Goal: Task Accomplishment & Management: Complete application form

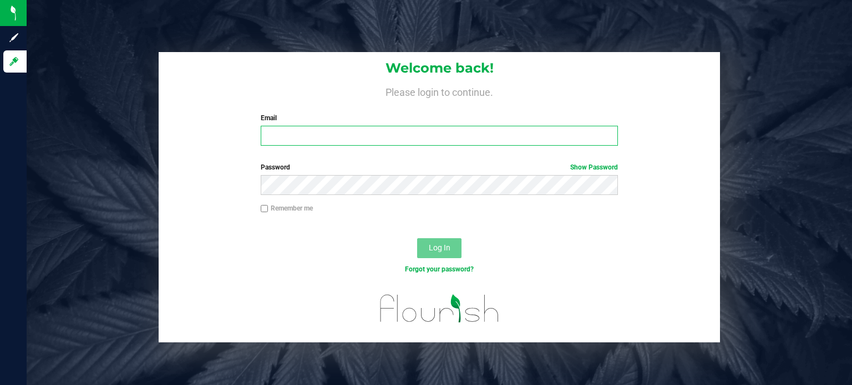
type input "[PERSON_NAME][EMAIL_ADDRESS][DOMAIN_NAME]"
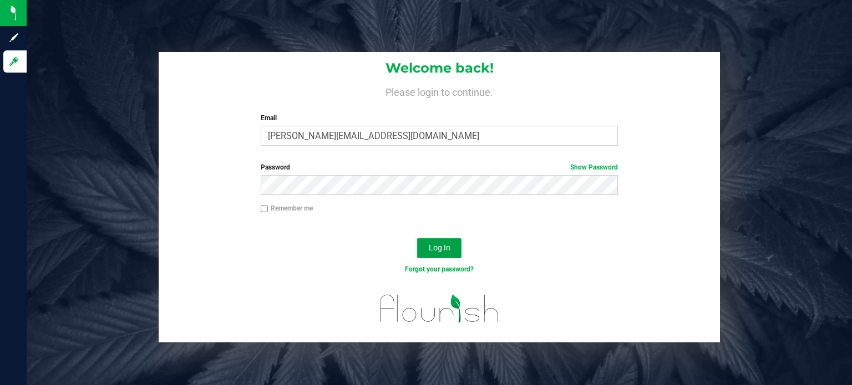
click at [439, 250] on span "Log In" at bounding box center [440, 247] width 22 height 9
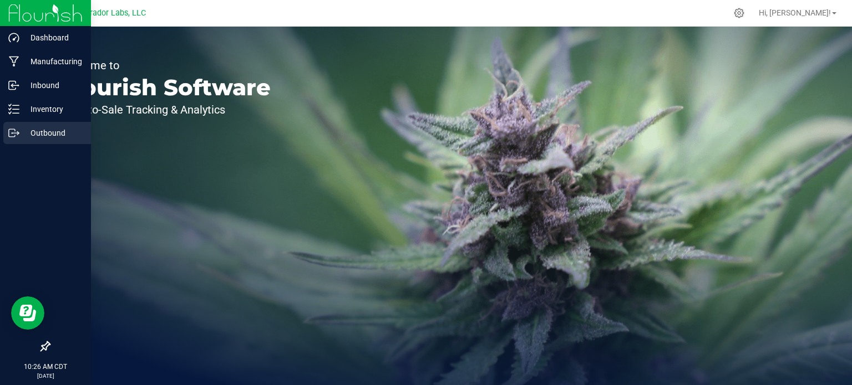
click at [35, 135] on p "Outbound" at bounding box center [52, 132] width 67 height 13
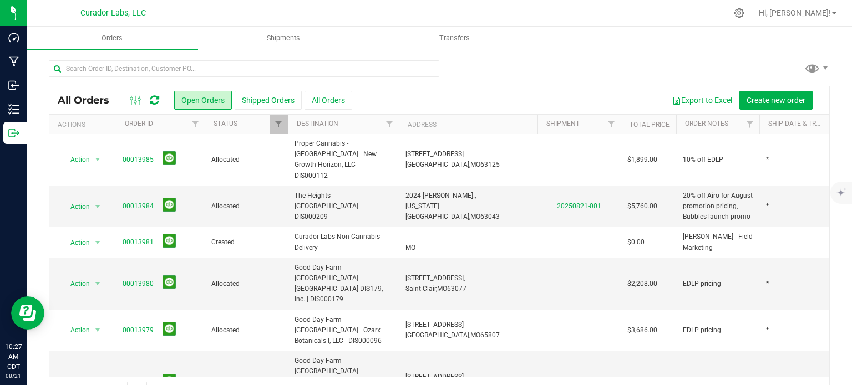
click at [832, 0] on div at bounding box center [426, 0] width 852 height 0
click at [111, 37] on span "Orders" at bounding box center [111, 38] width 51 height 10
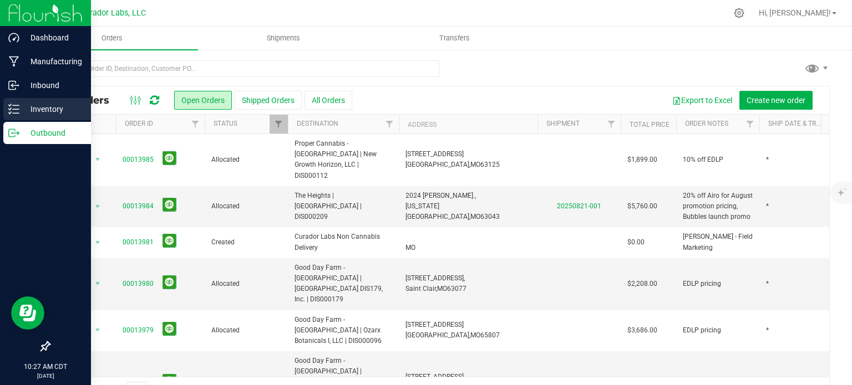
click at [38, 111] on p "Inventory" at bounding box center [52, 109] width 67 height 13
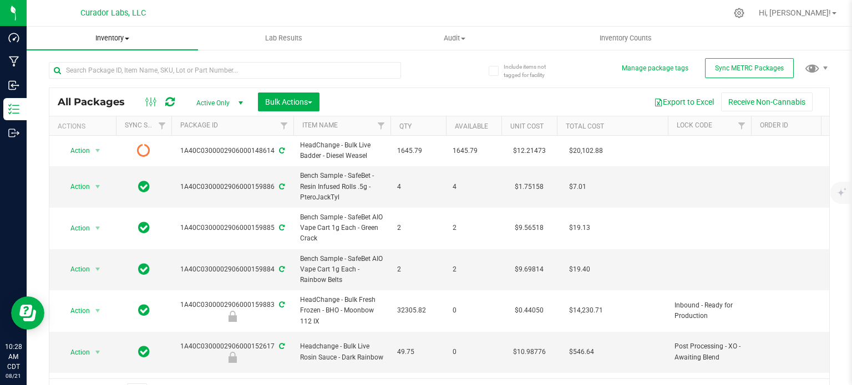
click at [123, 42] on span "Inventory" at bounding box center [112, 38] width 171 height 10
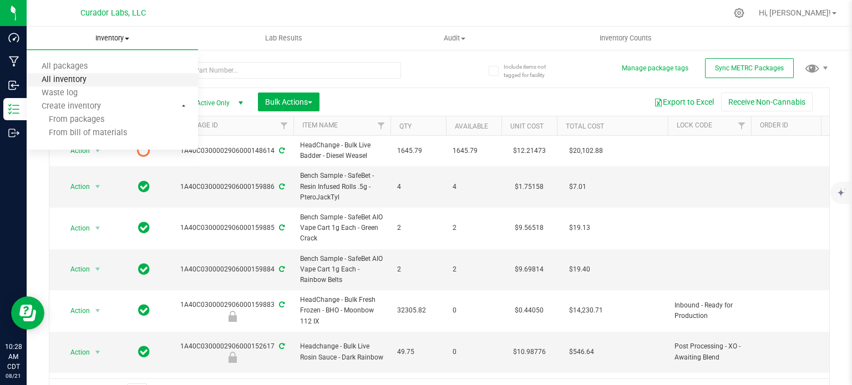
click at [60, 79] on span "All inventory" at bounding box center [64, 79] width 75 height 9
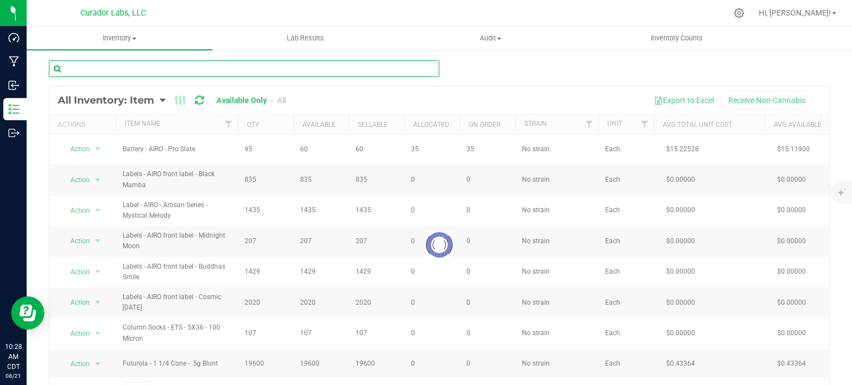
click at [85, 70] on input "text" at bounding box center [244, 68] width 390 height 17
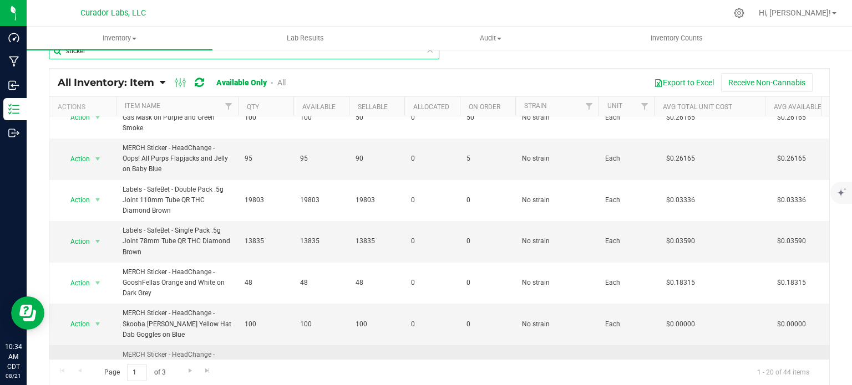
scroll to position [18, 0]
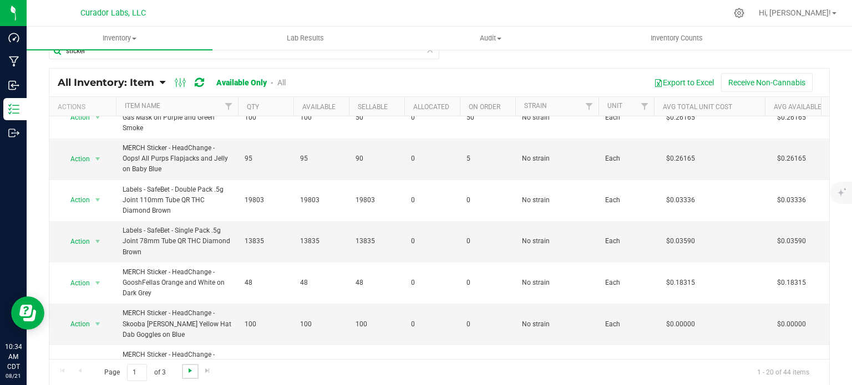
click at [186, 370] on span "Go to the next page" at bounding box center [190, 371] width 9 height 9
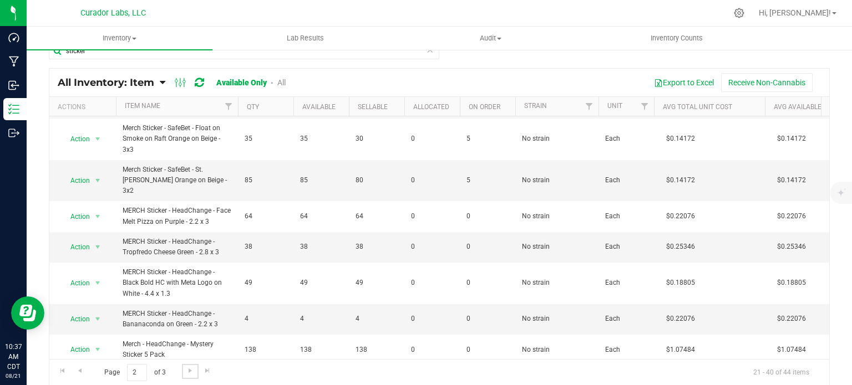
scroll to position [435, 0]
click at [186, 371] on span "Go to the next page" at bounding box center [190, 371] width 9 height 9
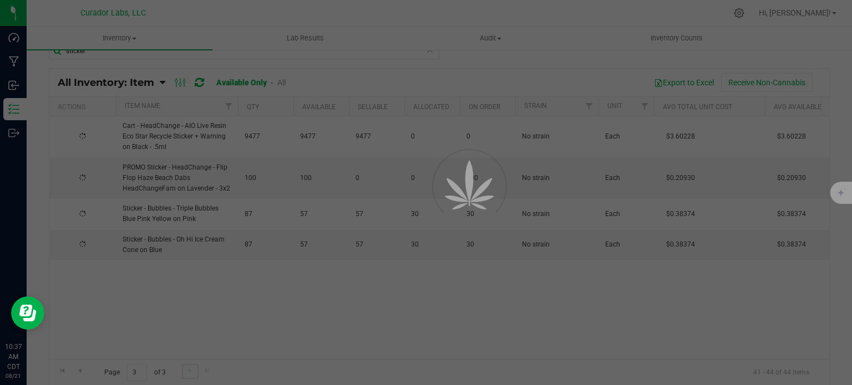
scroll to position [0, 0]
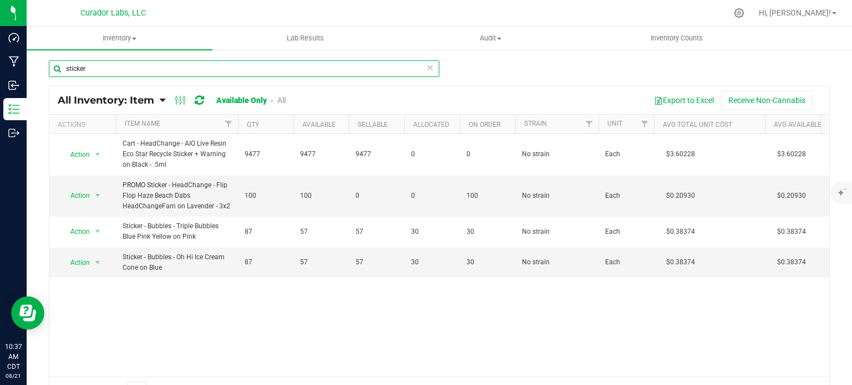
click at [113, 68] on input "sticker" at bounding box center [244, 68] width 390 height 17
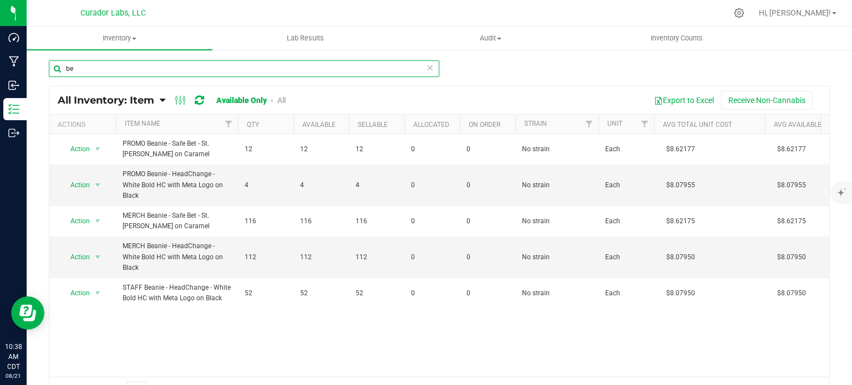
type input "b"
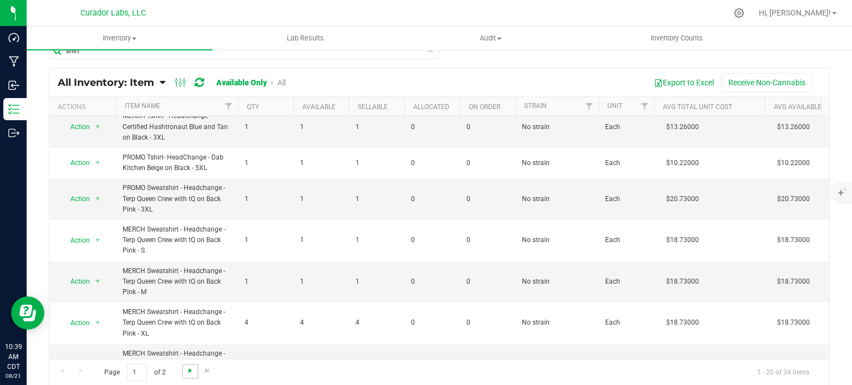
click at [186, 367] on span "Go to the next page" at bounding box center [190, 371] width 9 height 9
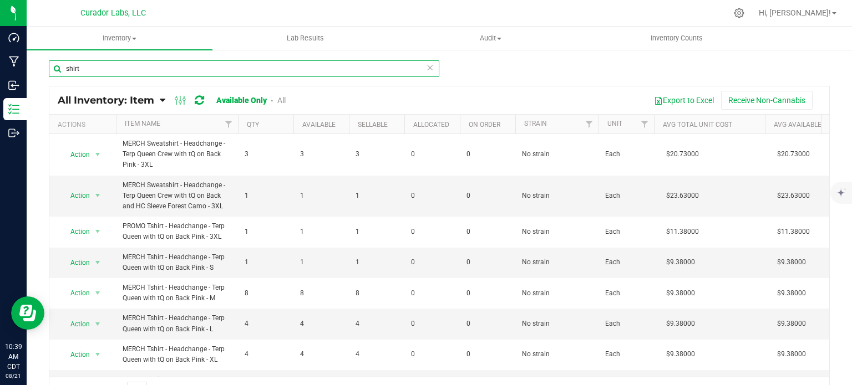
click at [131, 68] on input "shirt" at bounding box center [244, 68] width 390 height 17
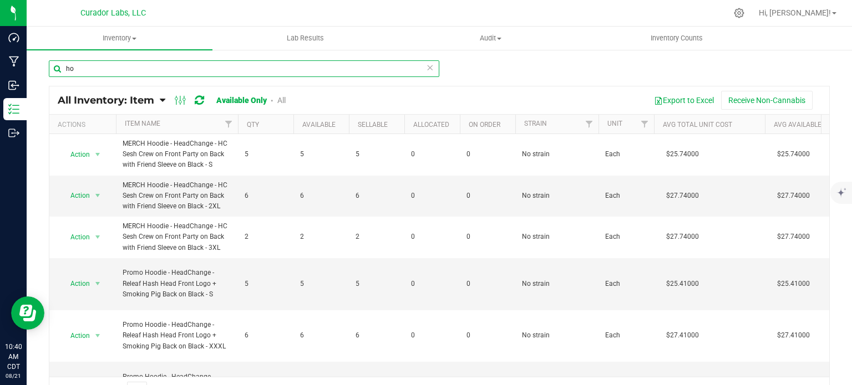
type input "h"
type input "mood"
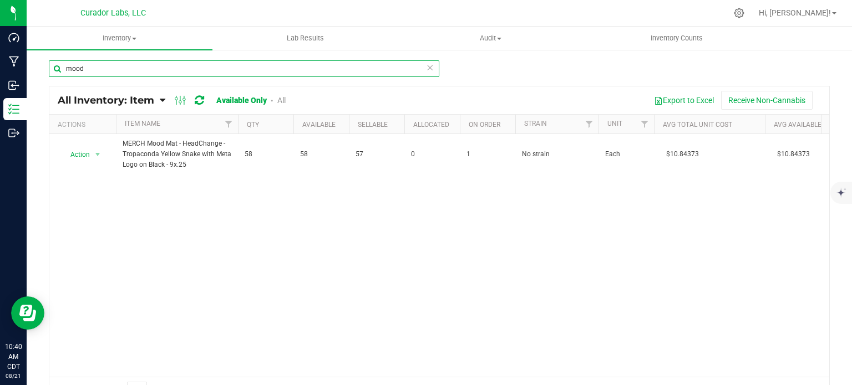
click at [99, 75] on input "mood" at bounding box center [244, 68] width 390 height 17
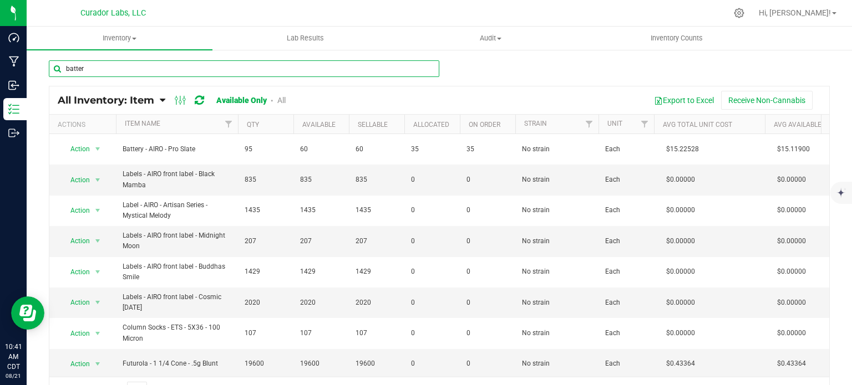
type input "battery"
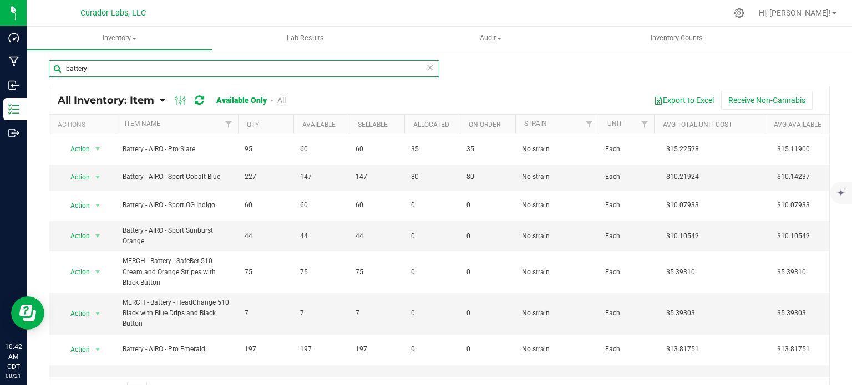
click at [128, 67] on input "battery" at bounding box center [244, 68] width 390 height 17
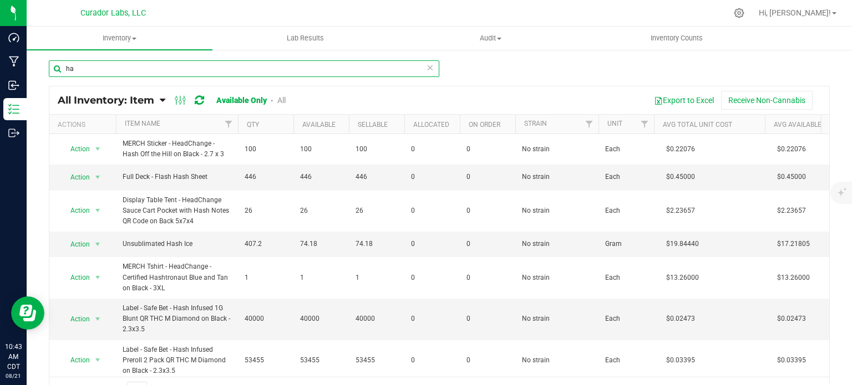
type input "h"
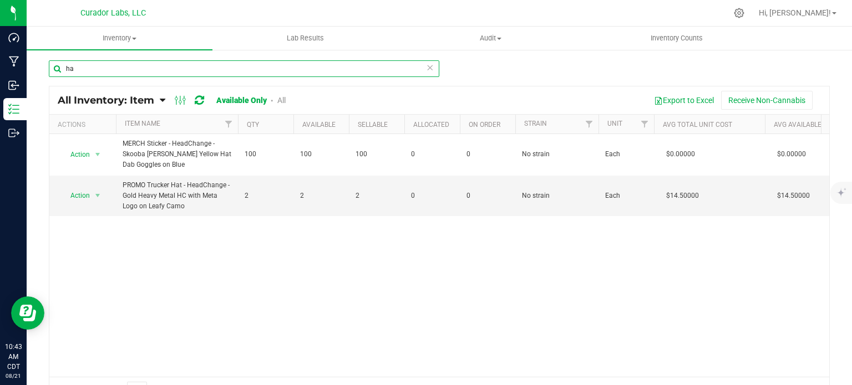
type input "h"
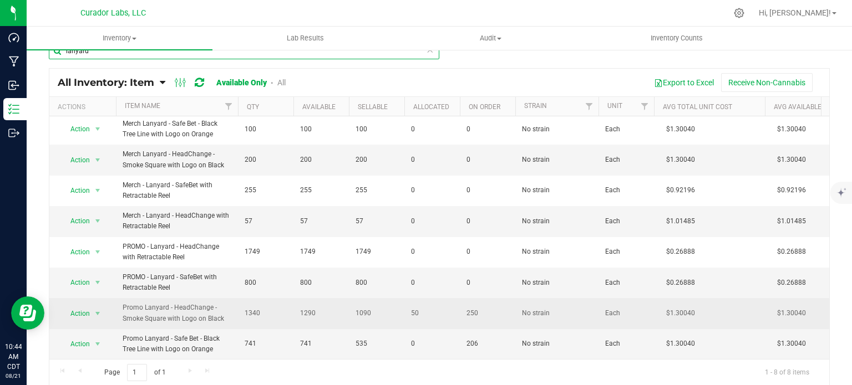
scroll to position [9, 0]
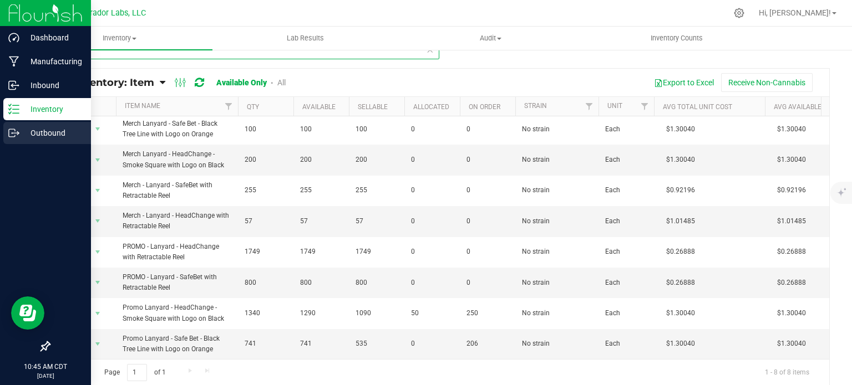
type input "lanyard"
click at [33, 130] on p "Outbound" at bounding box center [52, 132] width 67 height 13
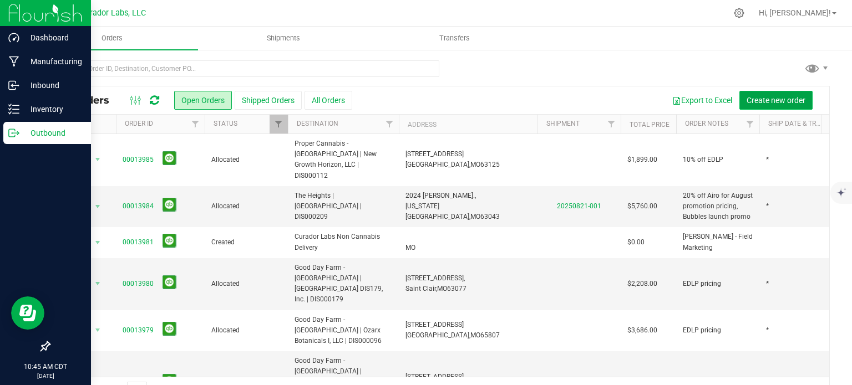
click at [779, 99] on span "Create new order" at bounding box center [775, 100] width 59 height 9
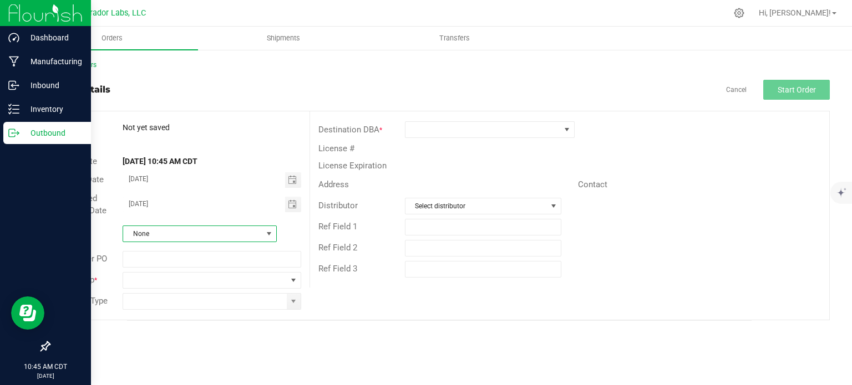
click at [244, 235] on span "None" at bounding box center [192, 234] width 139 height 16
click at [230, 279] on span at bounding box center [204, 281] width 163 height 16
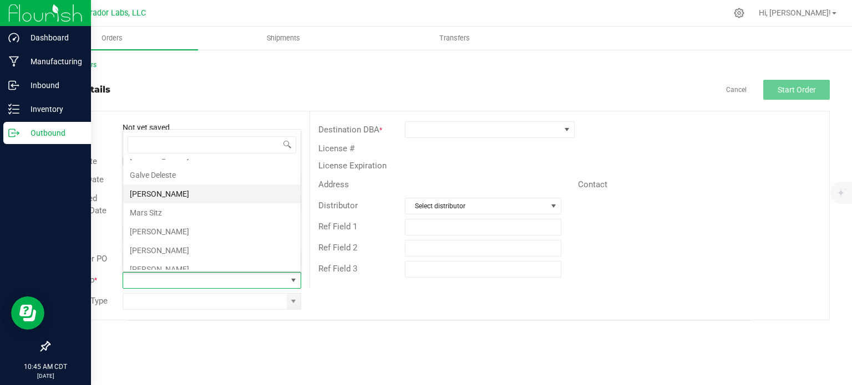
scroll to position [38, 0]
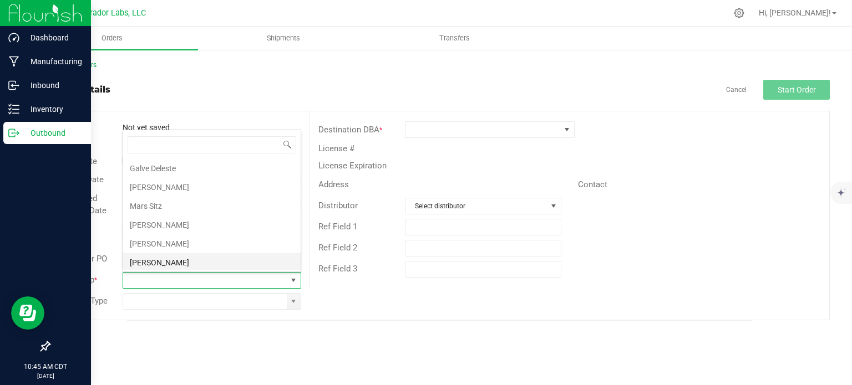
click at [201, 263] on li "[PERSON_NAME]" at bounding box center [211, 262] width 177 height 19
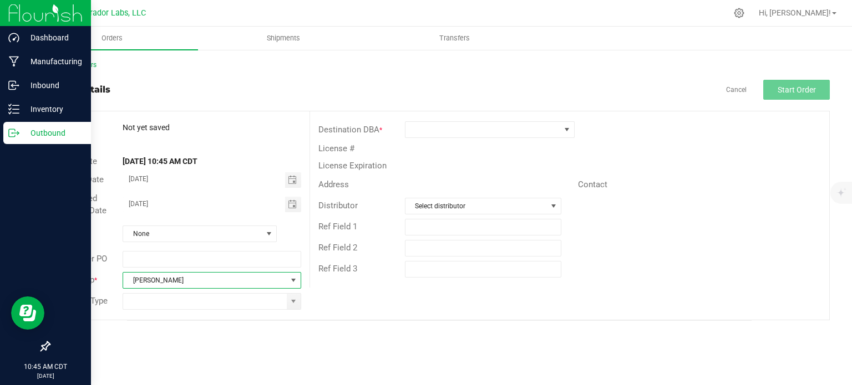
click at [200, 279] on span "[PERSON_NAME]" at bounding box center [204, 281] width 163 height 16
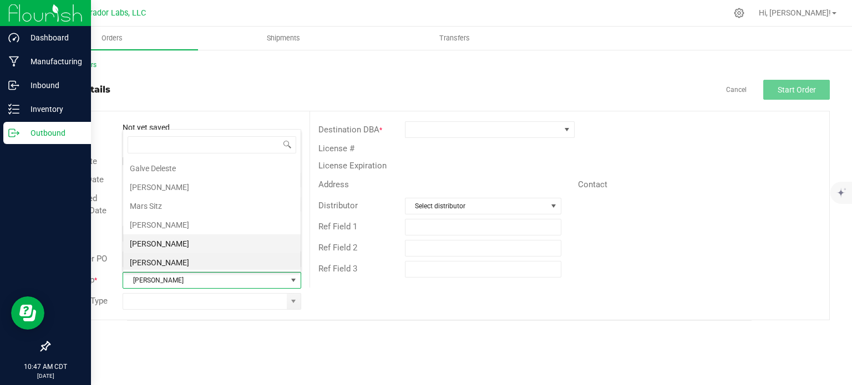
scroll to position [0, 0]
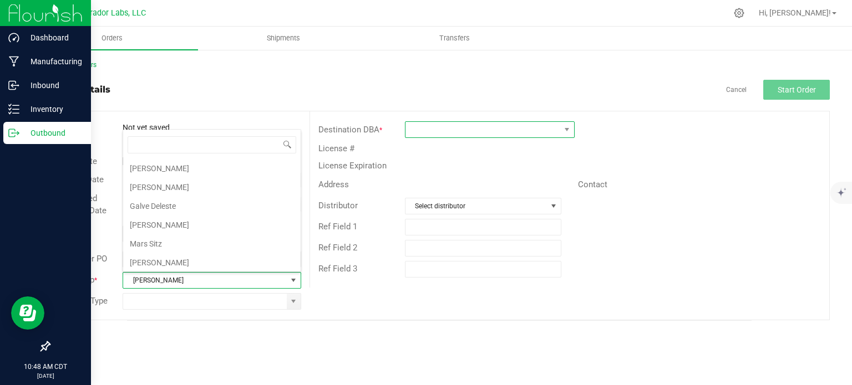
click at [494, 133] on span at bounding box center [482, 130] width 155 height 16
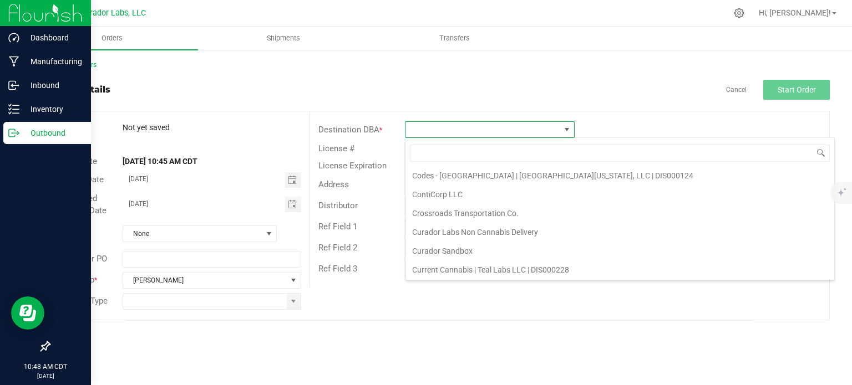
scroll to position [980, 0]
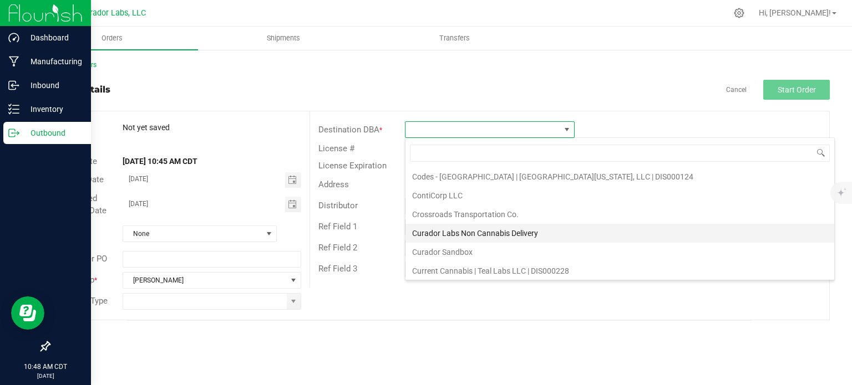
click at [462, 224] on li "Curador Labs Non Cannabis Delivery" at bounding box center [619, 233] width 429 height 19
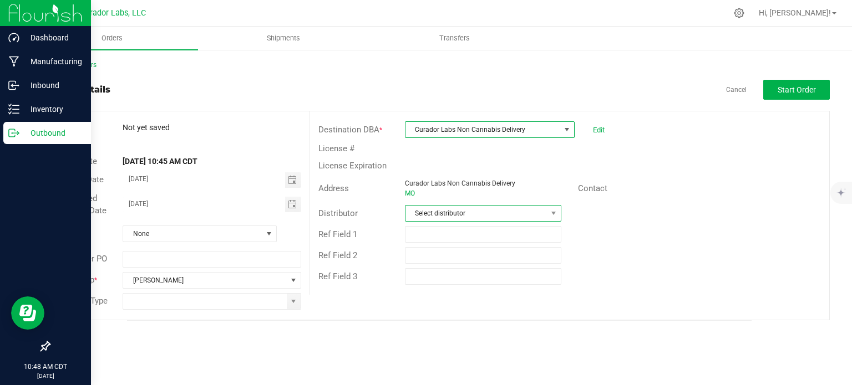
click at [451, 212] on span "Select distributor" at bounding box center [475, 214] width 141 height 16
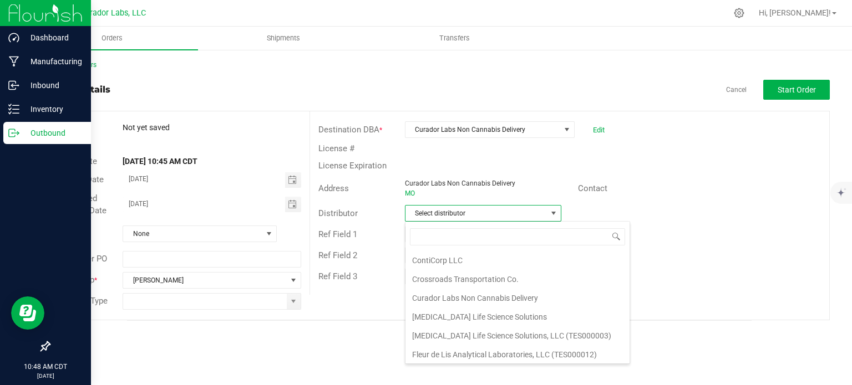
scroll to position [114, 0]
click at [432, 294] on li "Curador Labs Non Cannabis Delivery" at bounding box center [517, 297] width 224 height 19
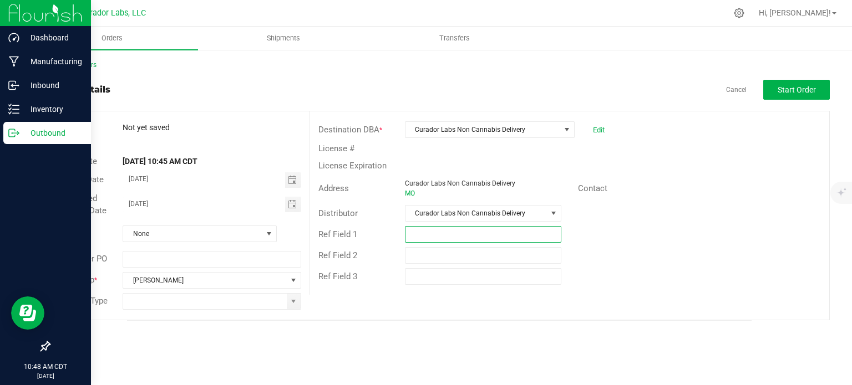
click at [431, 235] on input "text" at bounding box center [483, 234] width 156 height 17
type input "Promo Semo"
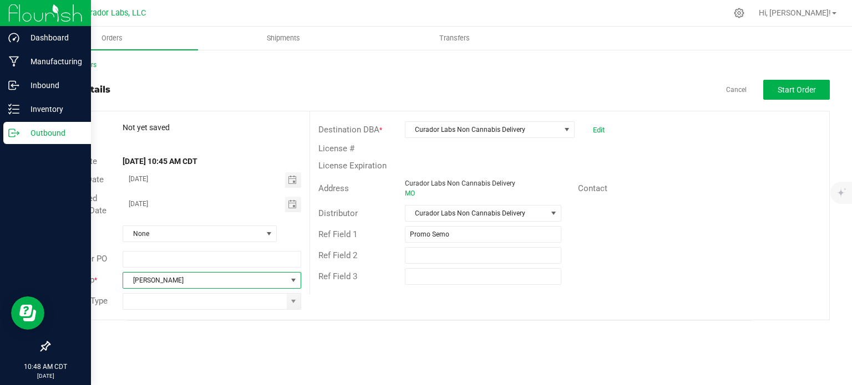
click at [295, 280] on span at bounding box center [293, 280] width 9 height 9
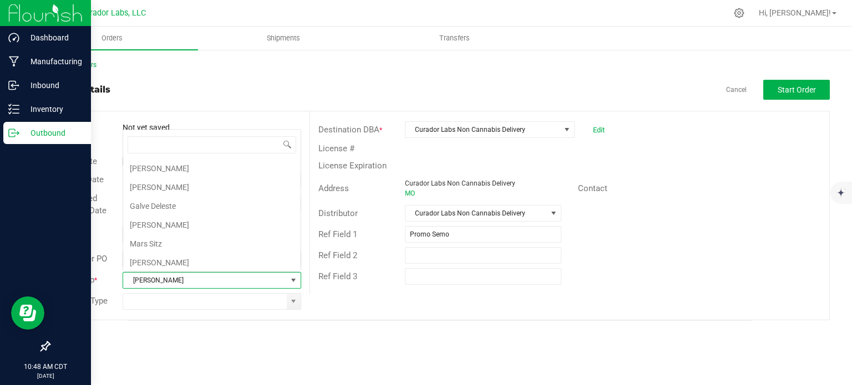
scroll to position [38, 0]
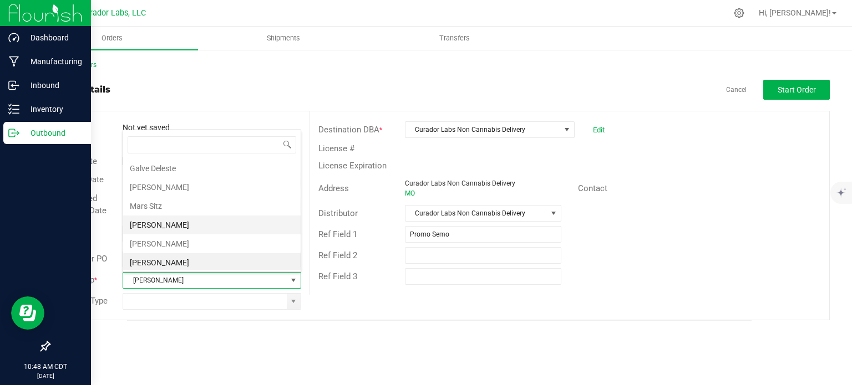
click at [179, 221] on li "[PERSON_NAME]" at bounding box center [211, 225] width 177 height 19
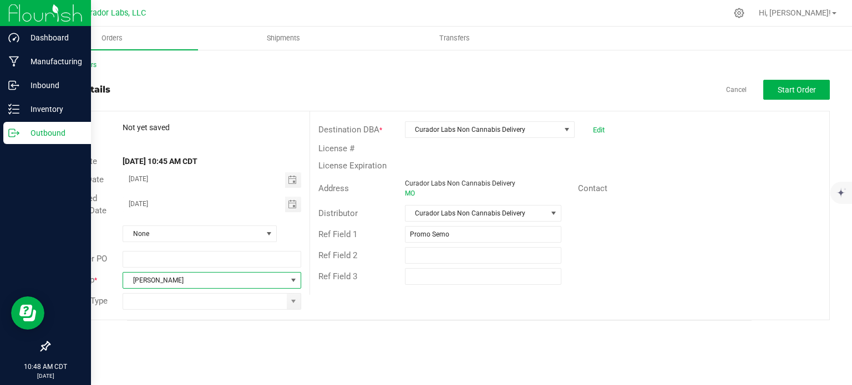
click at [696, 259] on div "Ref Field 2" at bounding box center [569, 255] width 519 height 21
click at [775, 86] on button "Start Order" at bounding box center [796, 90] width 67 height 20
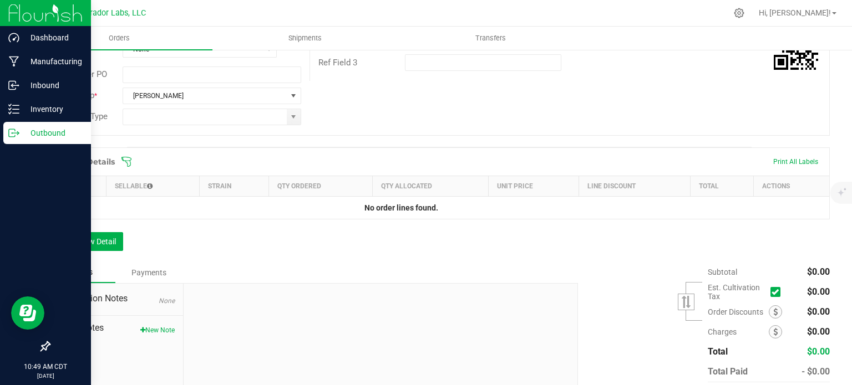
scroll to position [215, 0]
click at [146, 329] on button "New Note" at bounding box center [157, 330] width 34 height 10
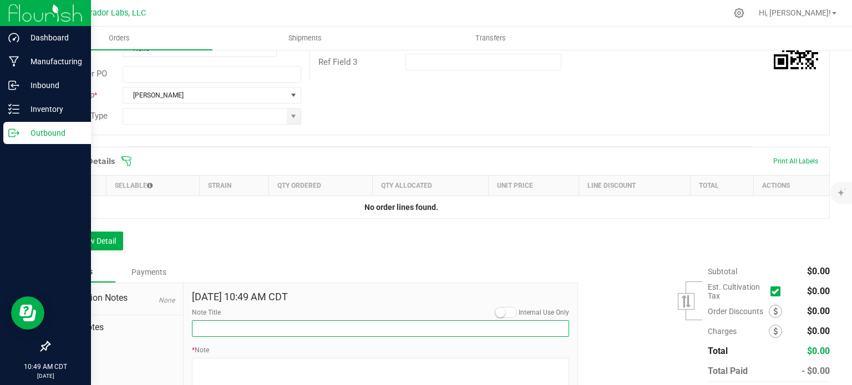
click at [238, 335] on input "Note Title" at bounding box center [380, 328] width 377 height 17
type input "[PERSON_NAME] [PERSON_NAME]"
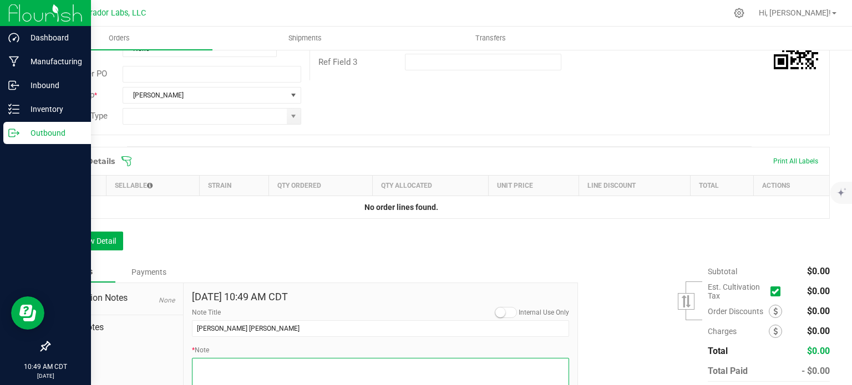
click at [232, 364] on textarea "* Note" at bounding box center [380, 380] width 377 height 44
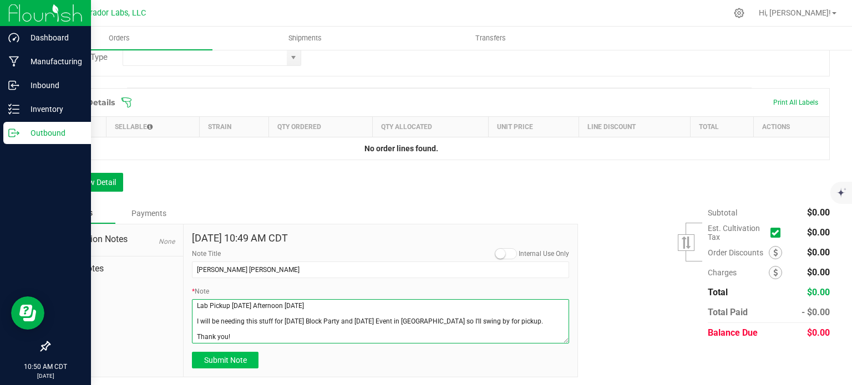
type textarea "Lab Pickup [DATE] Afternoon [DATE] I will be needing this stuff for [DATE] Bloc…"
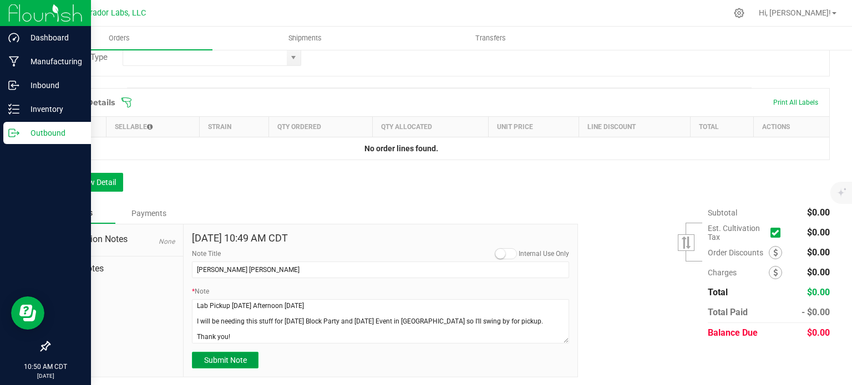
click at [252, 356] on button "Submit Note" at bounding box center [225, 360] width 67 height 17
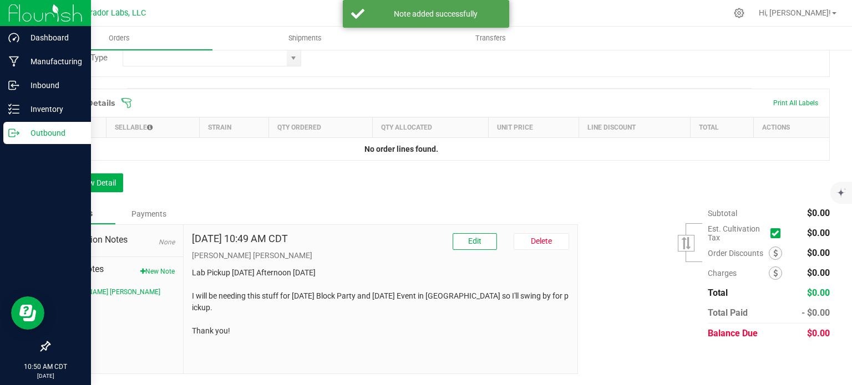
scroll to position [271, 0]
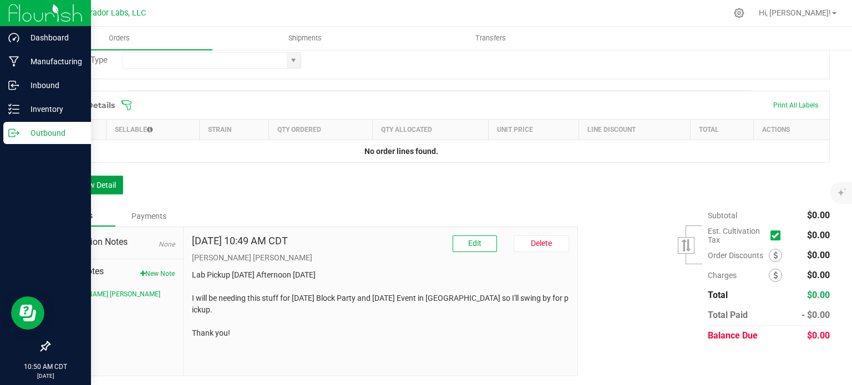
click at [96, 188] on button "Add New Detail" at bounding box center [86, 185] width 74 height 19
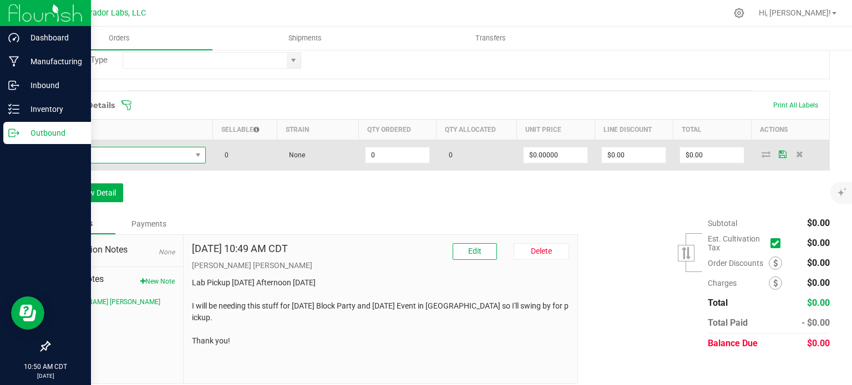
click at [111, 152] on span "NO DATA FOUND" at bounding box center [124, 155] width 135 height 16
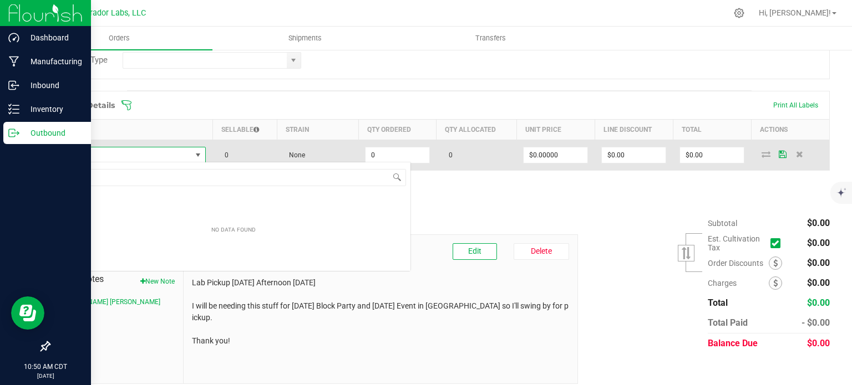
scroll to position [16, 144]
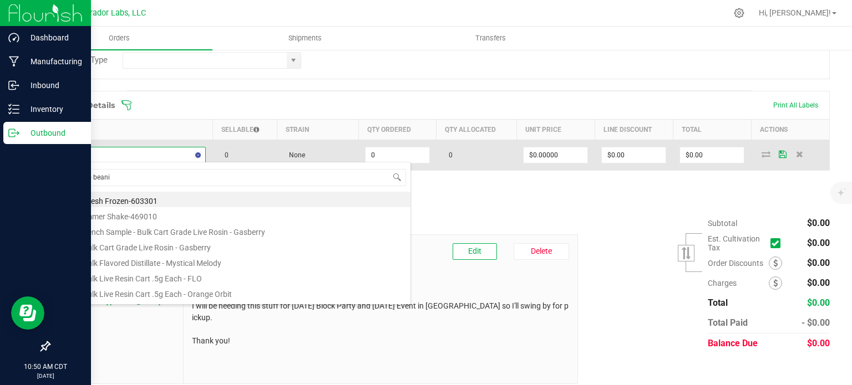
type input "promo beanie"
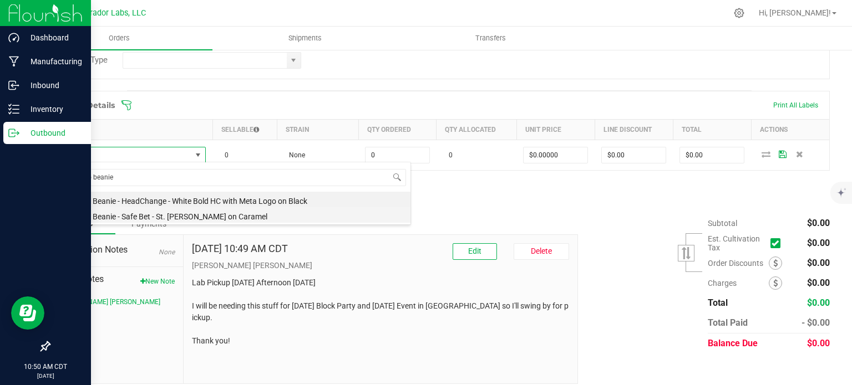
click at [126, 221] on li "PROMO Beanie - Safe Bet - St. [PERSON_NAME] on Caramel" at bounding box center [234, 215] width 354 height 16
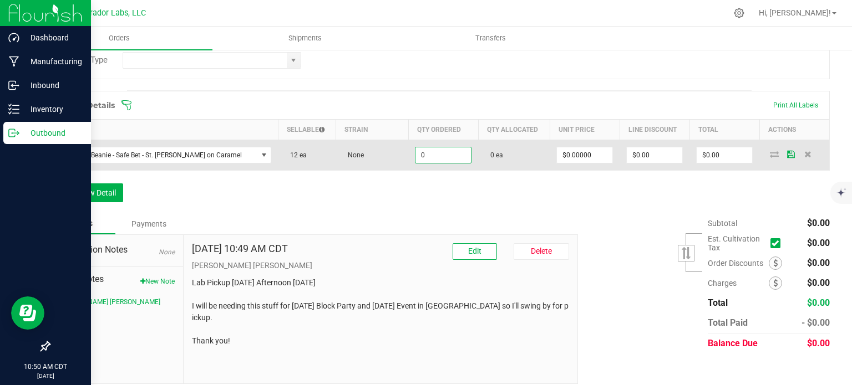
click at [415, 155] on input "0" at bounding box center [442, 155] width 55 height 16
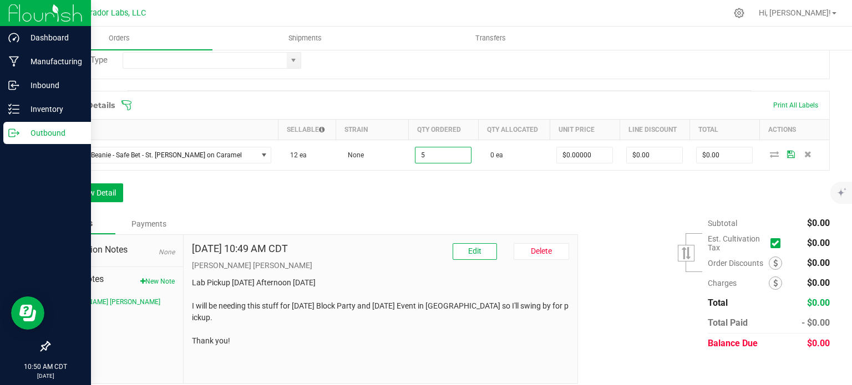
type input "5 ea"
click at [447, 177] on div "Order Details Print All Labels Item Sellable Strain Qty Ordered Qty Allocated U…" at bounding box center [439, 152] width 781 height 123
click at [83, 188] on button "Add New Detail" at bounding box center [86, 193] width 74 height 19
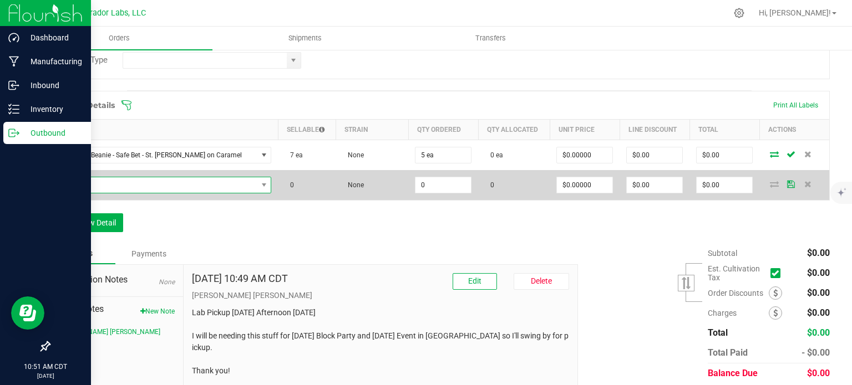
click at [85, 186] on span "NO DATA FOUND" at bounding box center [157, 185] width 200 height 16
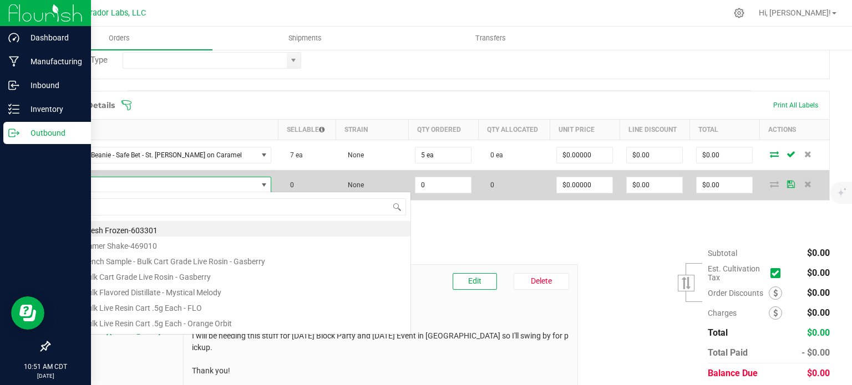
scroll to position [16, 192]
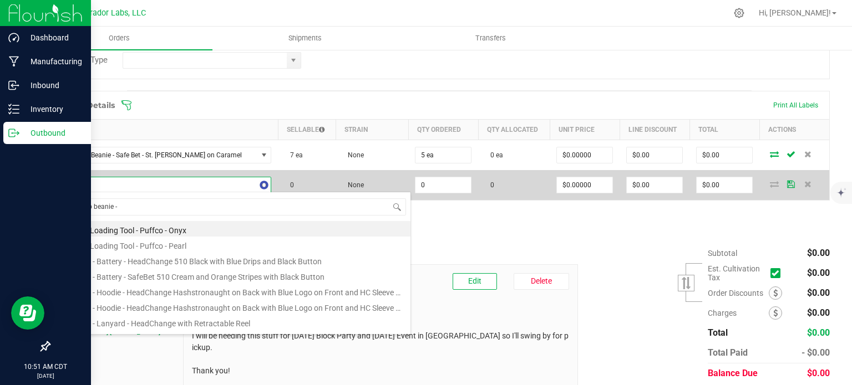
type input "Promo beanie -"
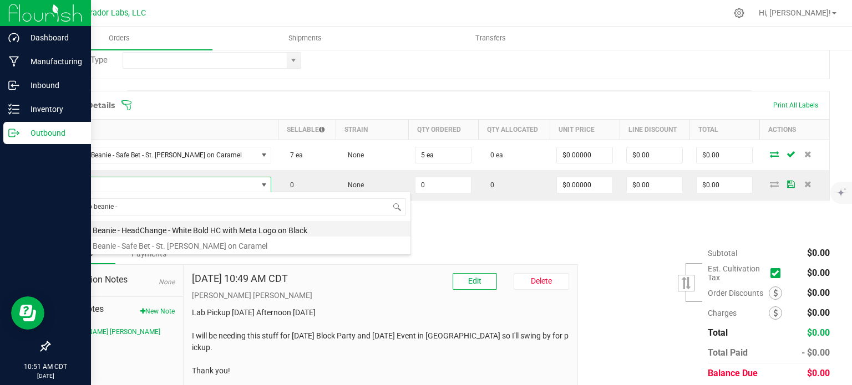
click at [144, 226] on li "PROMO Beanie - HeadChange - White Bold HC with Meta Logo on Black" at bounding box center [234, 229] width 354 height 16
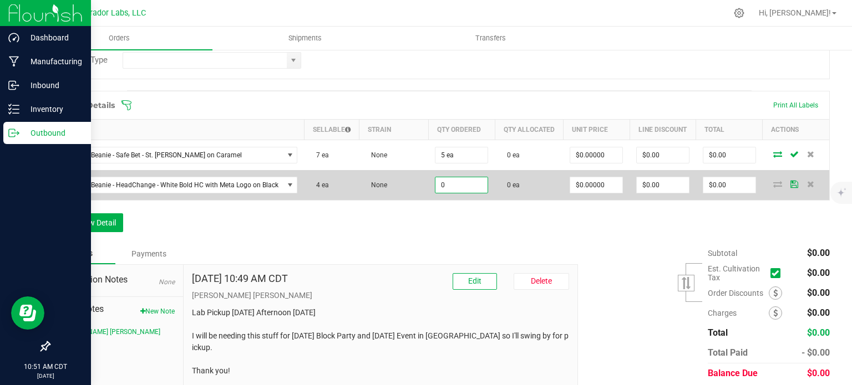
click at [435, 192] on input "0" at bounding box center [461, 185] width 52 height 16
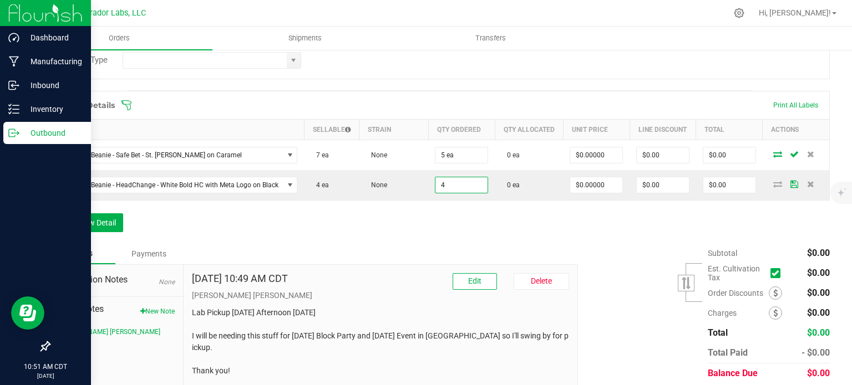
type input "4 ea"
click at [428, 221] on div "Order Details Print All Labels Item Sellable Strain Qty Ordered Qty Allocated U…" at bounding box center [439, 167] width 781 height 152
click at [105, 227] on button "Add New Detail" at bounding box center [86, 222] width 74 height 19
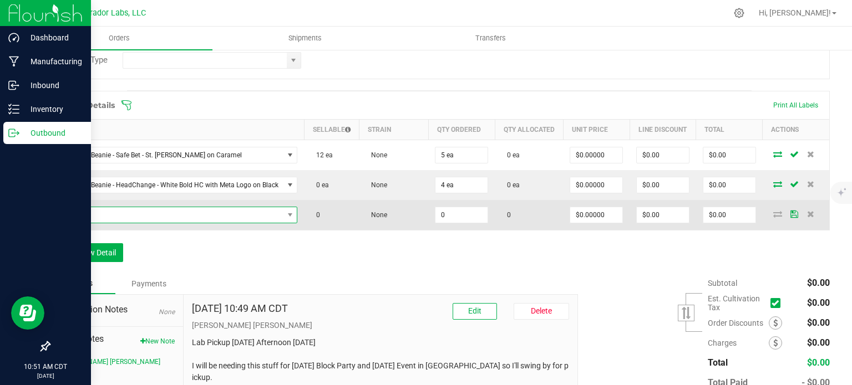
click at [104, 221] on span "NO DATA FOUND" at bounding box center [170, 215] width 226 height 16
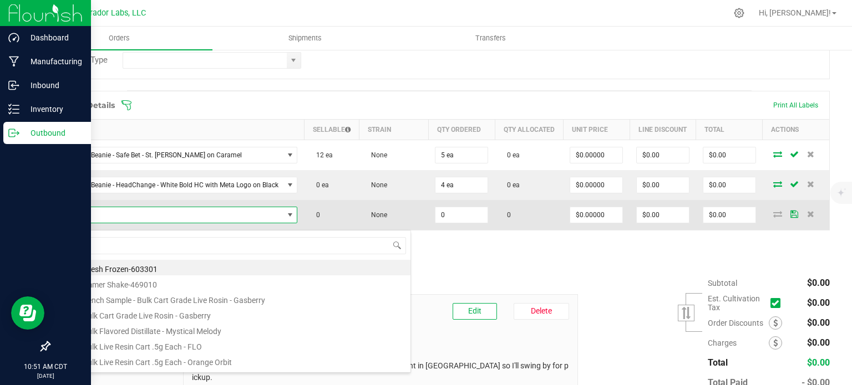
scroll to position [16, 230]
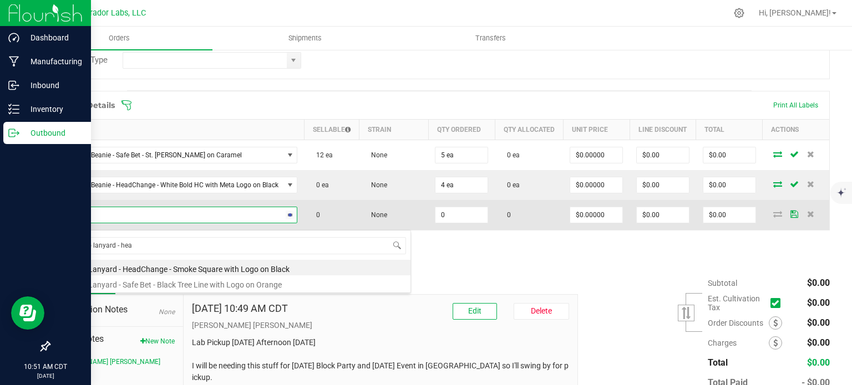
type input "promo lanyard - head"
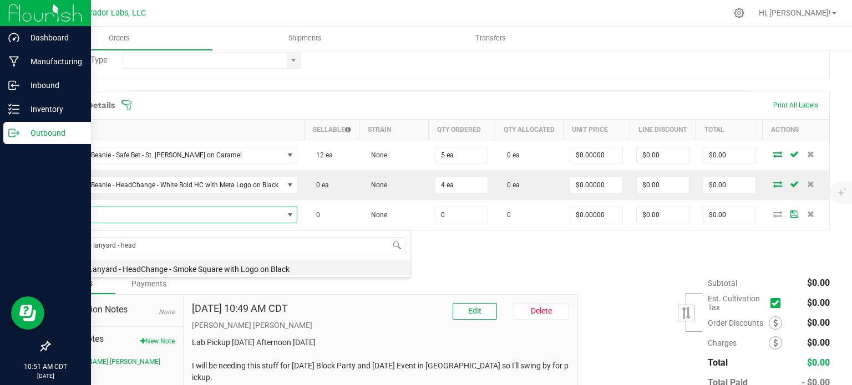
click at [145, 269] on li "Promo Lanyard - HeadChange - Smoke Square with Logo on Black" at bounding box center [234, 268] width 354 height 16
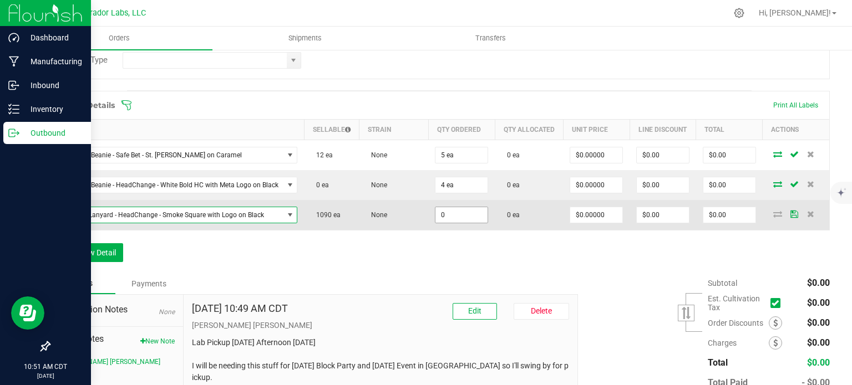
click at [435, 221] on input "0" at bounding box center [461, 215] width 52 height 16
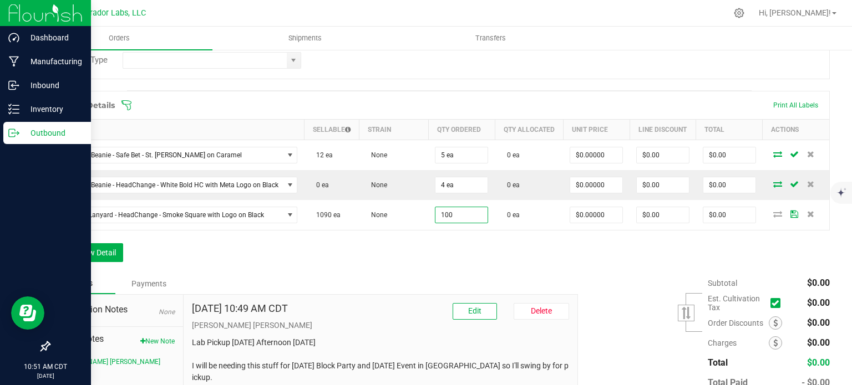
type input "100 ea"
click at [439, 252] on div "Order Details Print All Labels Item Sellable Strain Qty Ordered Qty Allocated U…" at bounding box center [439, 182] width 781 height 182
click at [90, 262] on button "Add New Detail" at bounding box center [86, 252] width 74 height 19
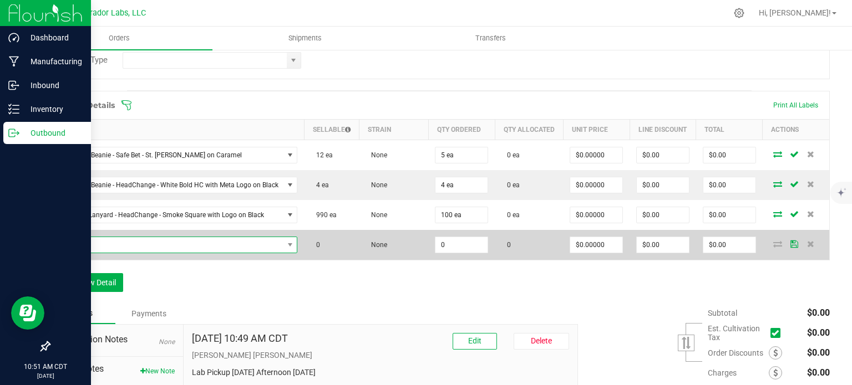
click at [106, 252] on span "NO DATA FOUND" at bounding box center [170, 245] width 226 height 16
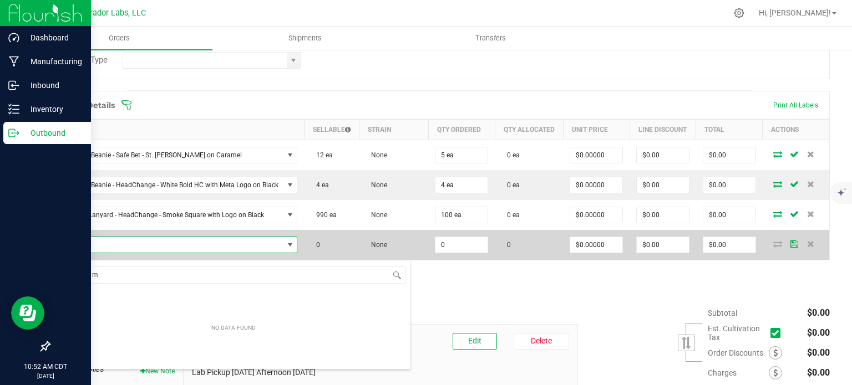
scroll to position [0, 0]
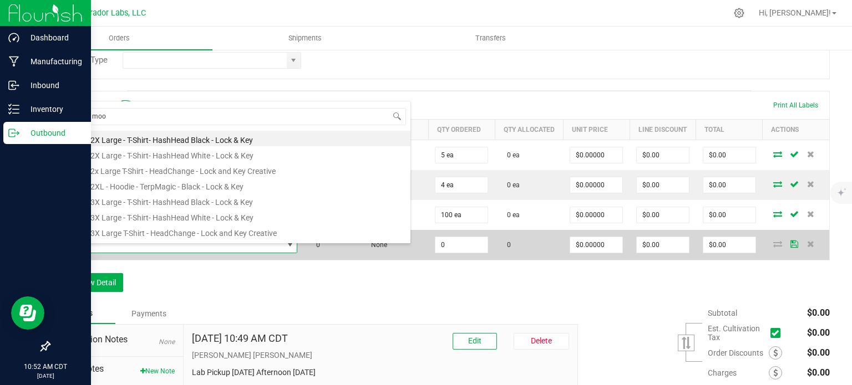
type input "merch mood"
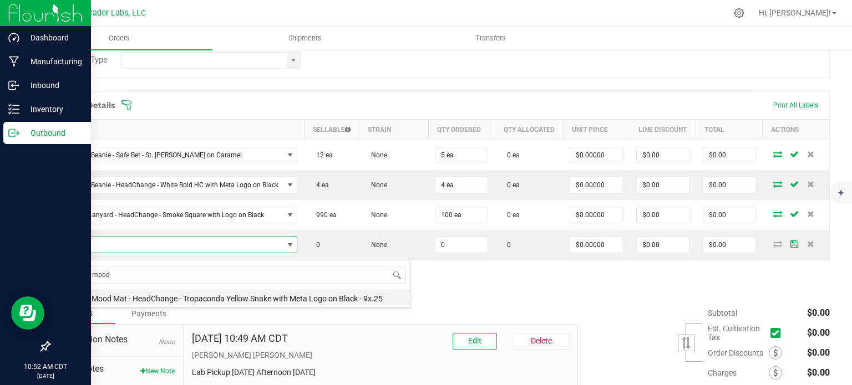
click at [129, 293] on li "MERCH Mood Mat - HeadChange - Tropaconda Yellow Snake with Meta Logo on Black -…" at bounding box center [234, 297] width 354 height 16
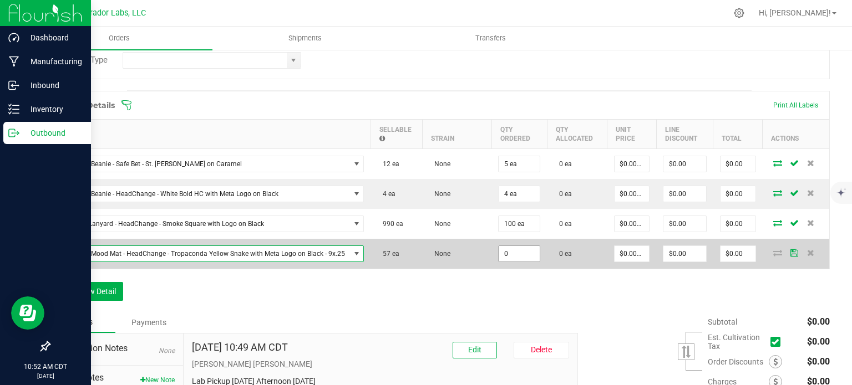
click at [498, 253] on input "0" at bounding box center [518, 254] width 41 height 16
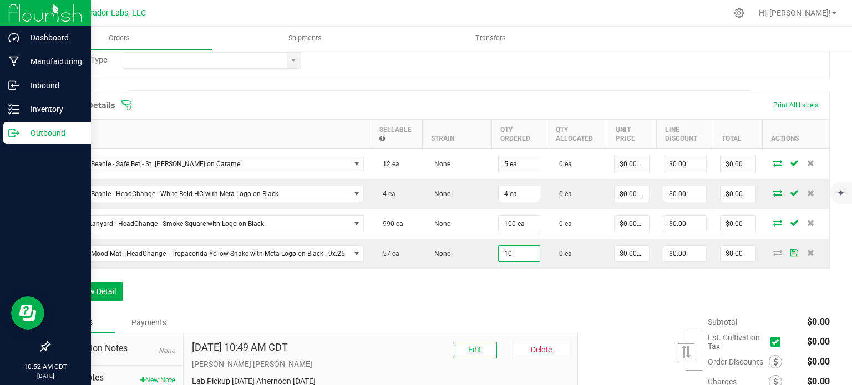
type input "10 ea"
click at [473, 276] on div "Order Details Print All Labels Item Sellable Strain Qty Ordered Qty Allocated U…" at bounding box center [439, 201] width 781 height 221
click at [104, 284] on button "Add New Detail" at bounding box center [86, 291] width 74 height 19
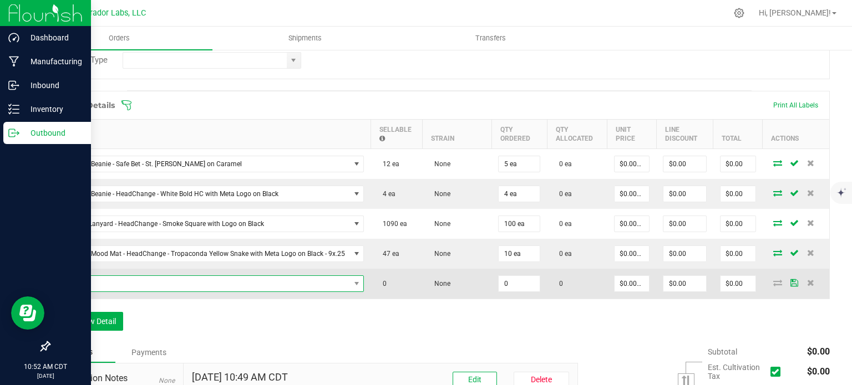
click at [104, 279] on span "NO DATA FOUND" at bounding box center [203, 284] width 293 height 16
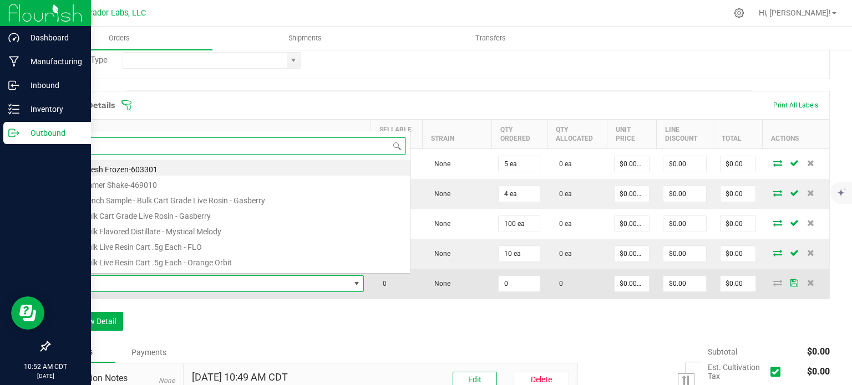
scroll to position [16, 288]
type input "mood"
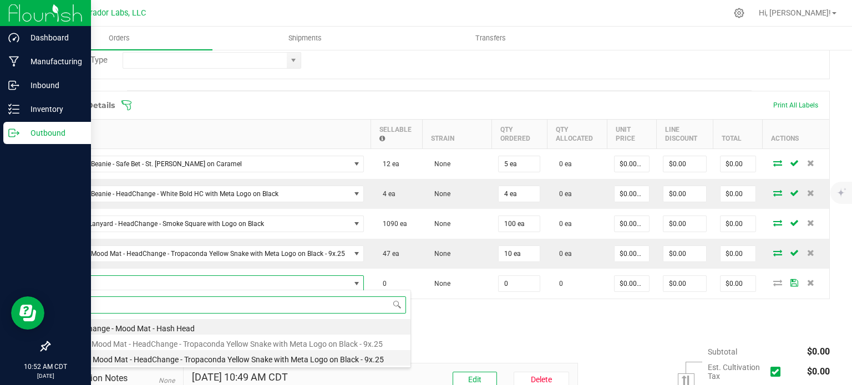
click at [106, 355] on li "PROMO Mood Mat - HeadChange - Tropaconda Yellow Snake with Meta Logo on Black -…" at bounding box center [234, 358] width 354 height 16
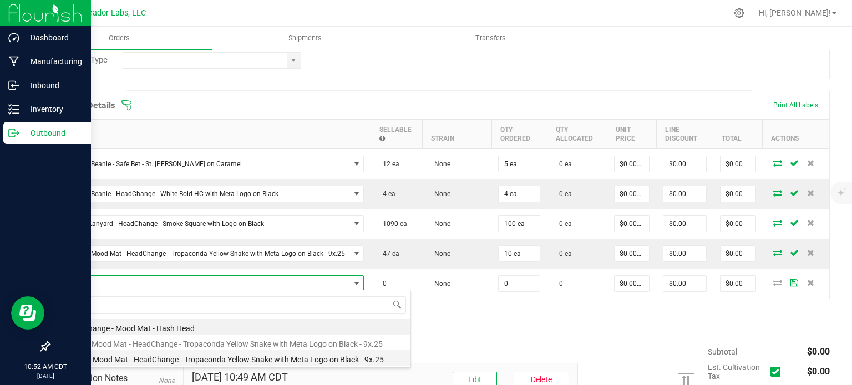
type input "0 ea"
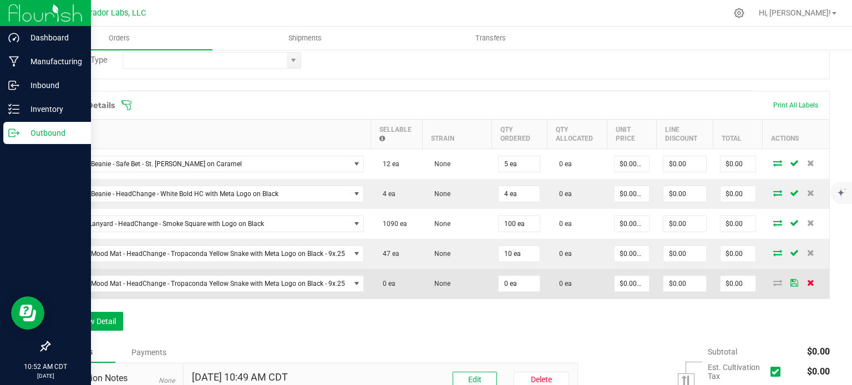
click at [807, 281] on icon at bounding box center [810, 282] width 7 height 7
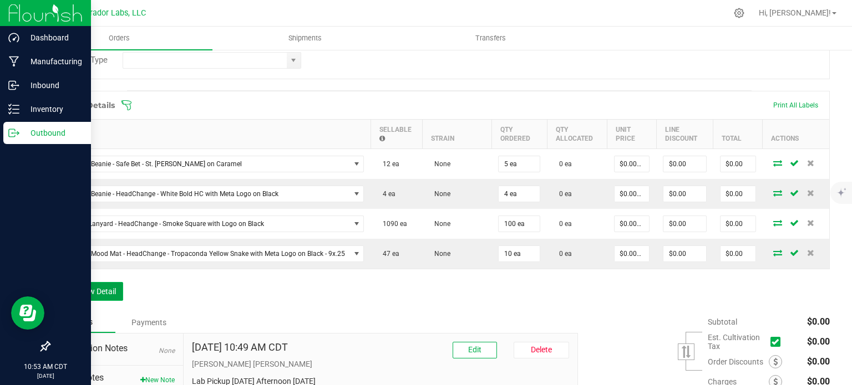
click at [87, 290] on button "Add New Detail" at bounding box center [86, 291] width 74 height 19
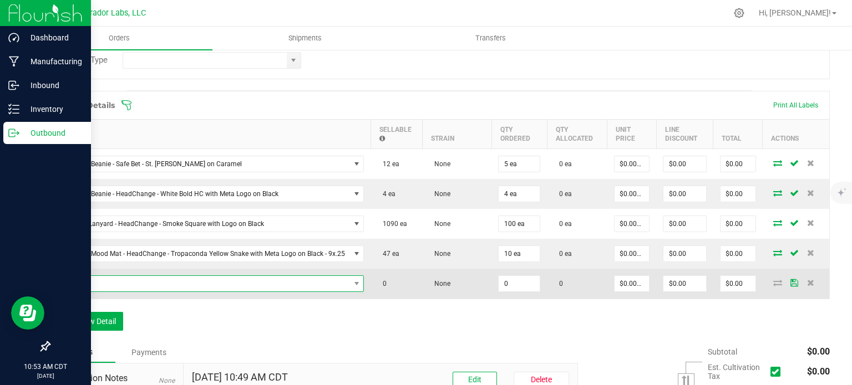
click at [136, 282] on span "NO DATA FOUND" at bounding box center [203, 284] width 293 height 16
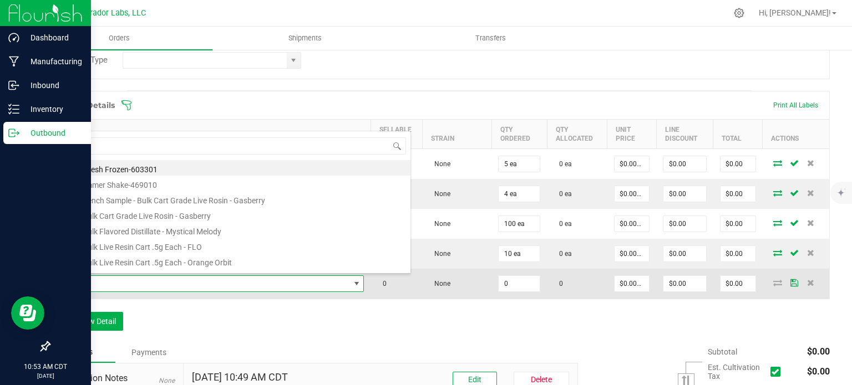
type input "j"
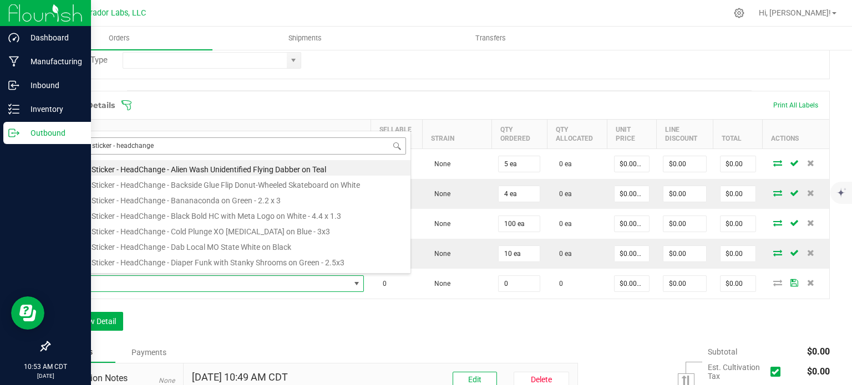
click at [95, 147] on input "merch sticker - headchange" at bounding box center [233, 146] width 345 height 17
click at [162, 142] on input "merch sticker - headchange" at bounding box center [233, 146] width 345 height 17
type input "merch sticker - headchange - oops"
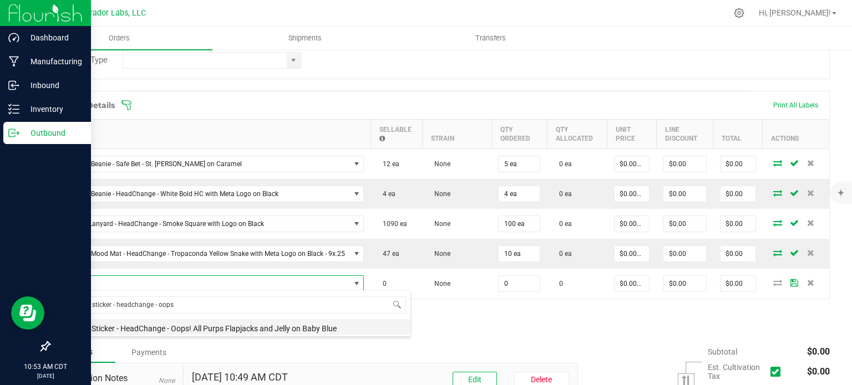
click at [173, 325] on li "MERCH Sticker - HeadChange - Oops! All Purps Flapjacks and Jelly on Baby Blue" at bounding box center [234, 327] width 354 height 16
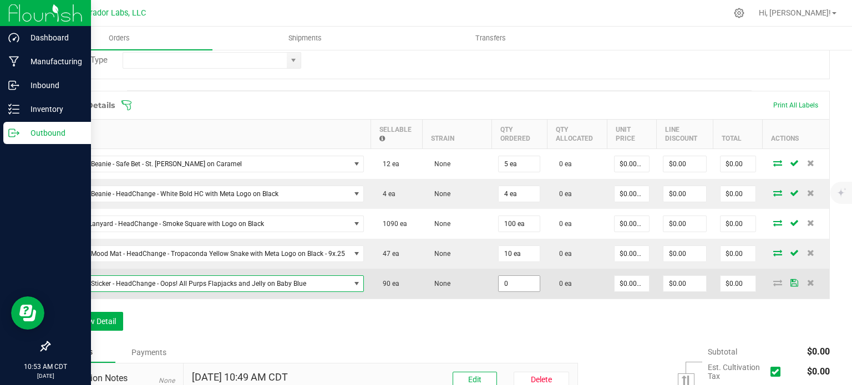
click at [498, 284] on input "0" at bounding box center [518, 284] width 41 height 16
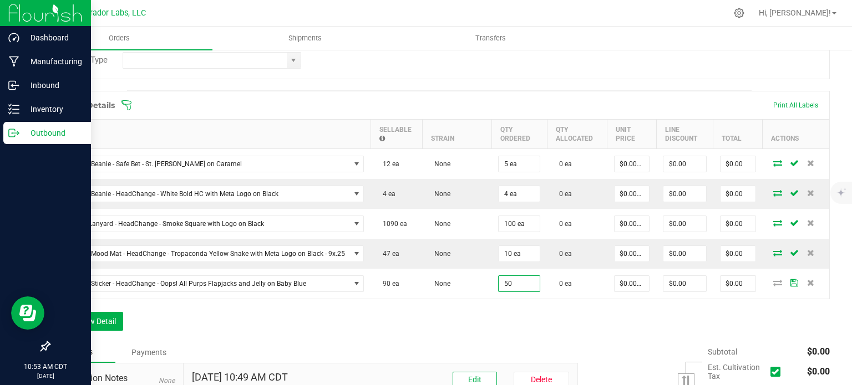
type input "50 ea"
click at [542, 313] on div "Order Details Print All Labels Item Sellable Strain Qty Ordered Qty Allocated U…" at bounding box center [439, 216] width 781 height 251
click at [79, 321] on button "Add New Detail" at bounding box center [86, 321] width 74 height 19
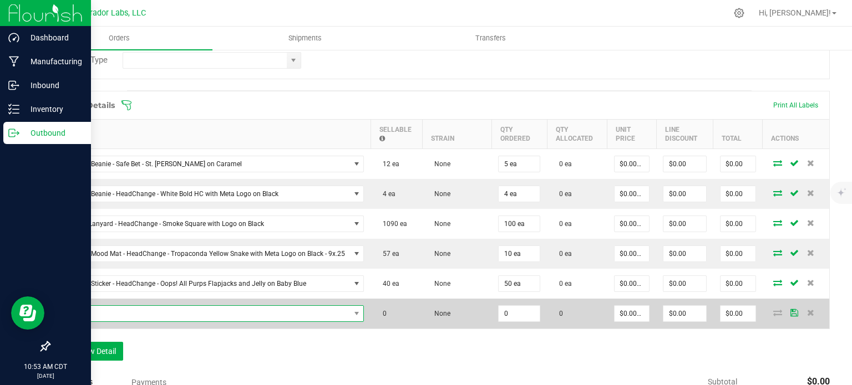
click at [100, 309] on span "NO DATA FOUND" at bounding box center [203, 314] width 293 height 16
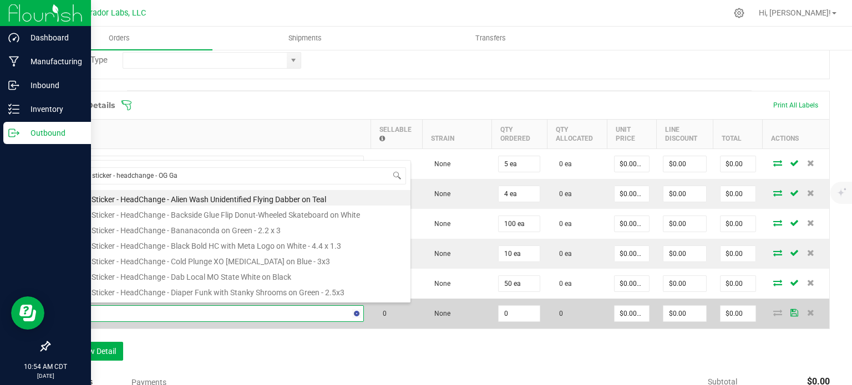
type input "merch sticker - headchange - OG Gas"
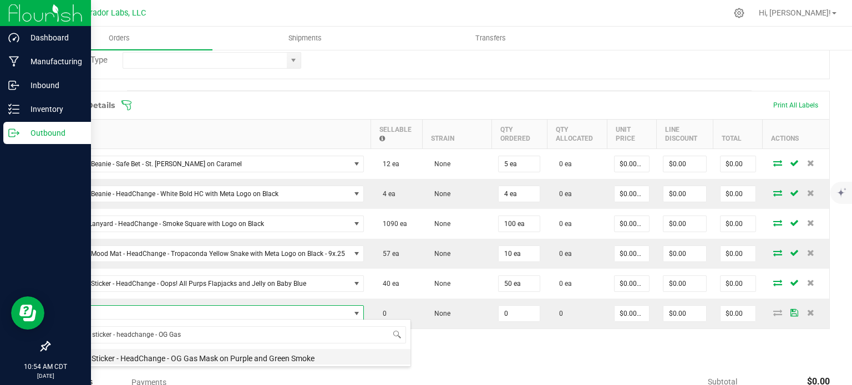
click at [165, 361] on li "MERCH Sticker - HeadChange - OG Gas Mask on Purple and Green Smoke" at bounding box center [234, 357] width 354 height 16
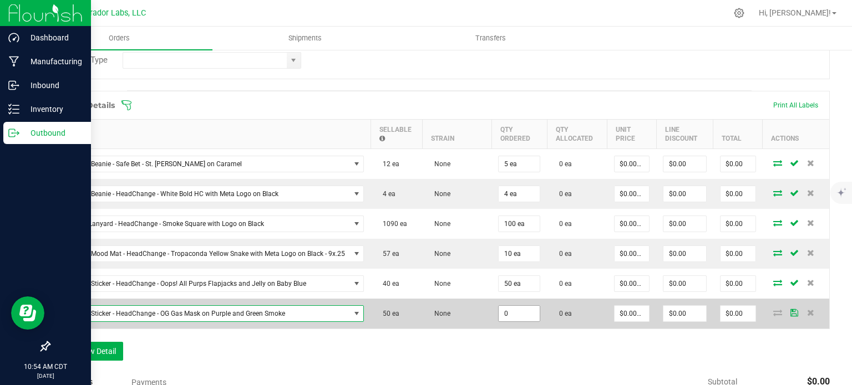
click at [498, 312] on input "0" at bounding box center [518, 314] width 41 height 16
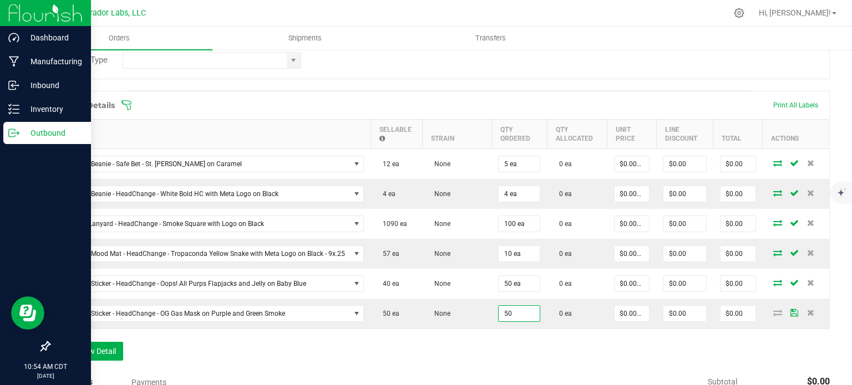
type input "50 ea"
click at [479, 334] on div "Order Details Print All Labels Item Sellable Strain Qty Ordered Qty Allocated U…" at bounding box center [439, 231] width 781 height 281
click at [78, 351] on button "Add New Detail" at bounding box center [86, 351] width 74 height 19
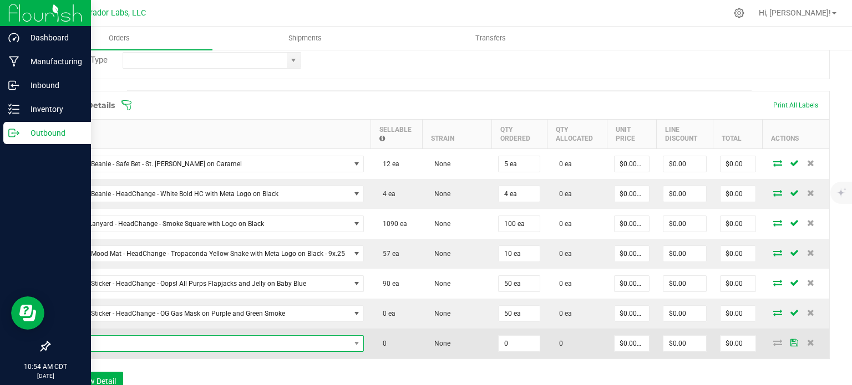
click at [114, 342] on span "NO DATA FOUND" at bounding box center [203, 344] width 293 height 16
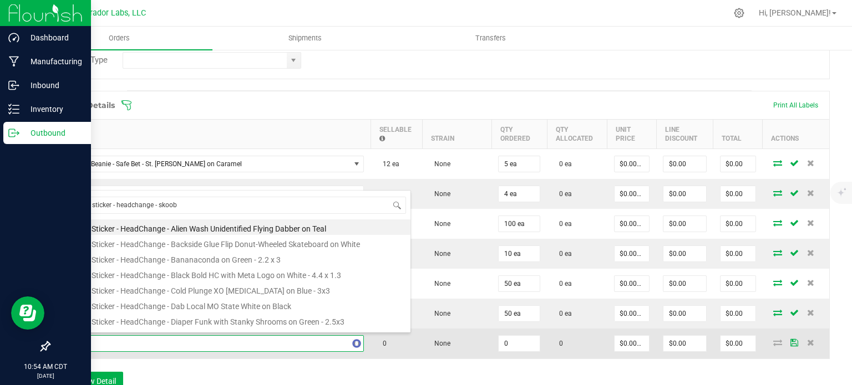
type input "merch sticker - headchange - skooba"
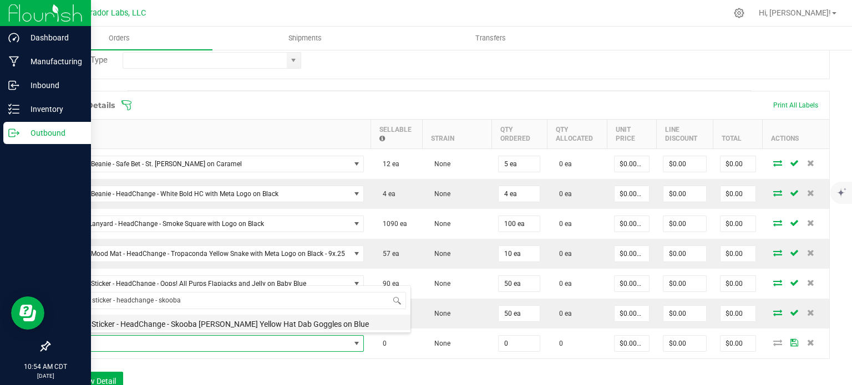
click at [297, 325] on li "MERCH Sticker - HeadChange - Skooba [PERSON_NAME] Yellow Hat Dab Goggles on Blue" at bounding box center [234, 323] width 354 height 16
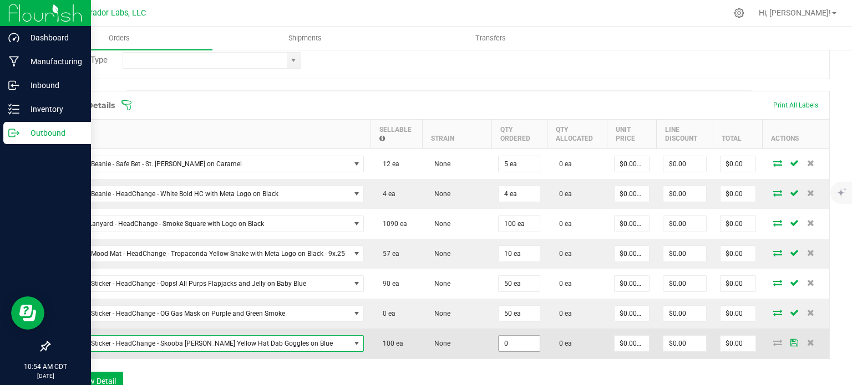
click at [498, 341] on input "0" at bounding box center [518, 344] width 41 height 16
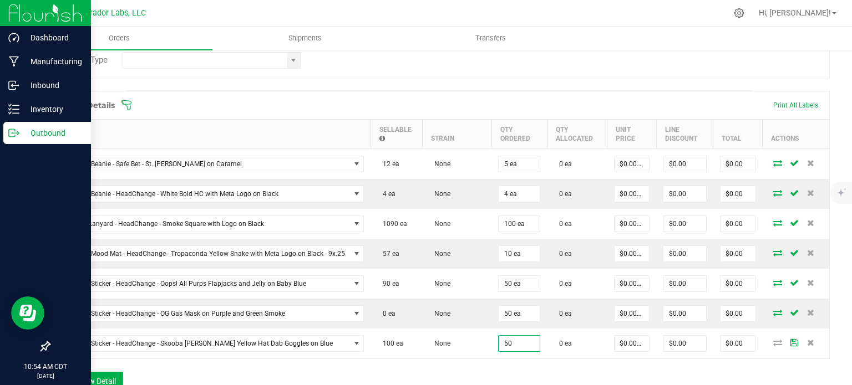
type input "50 ea"
click at [473, 367] on div "Order Details Print All Labels Item Sellable Strain Qty Ordered Qty Allocated U…" at bounding box center [439, 246] width 781 height 311
click at [79, 379] on button "Add New Detail" at bounding box center [86, 381] width 74 height 19
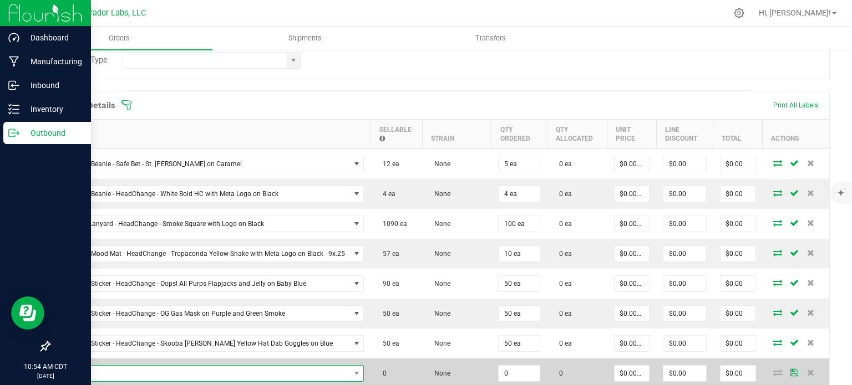
click at [100, 368] on span "NO DATA FOUND" at bounding box center [203, 374] width 293 height 16
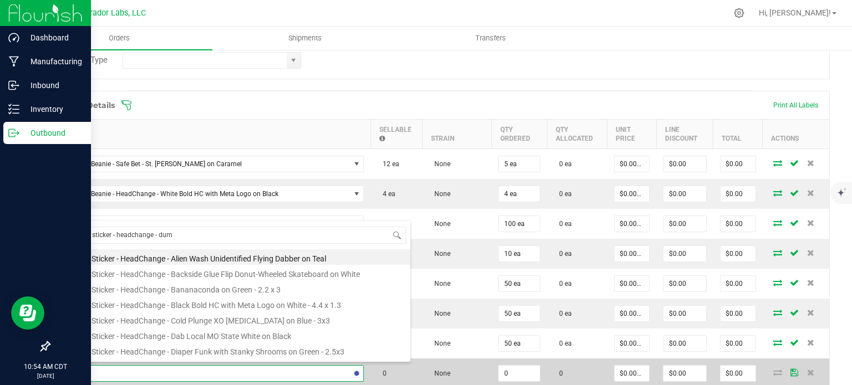
type input "merch sticker - headchange - dump"
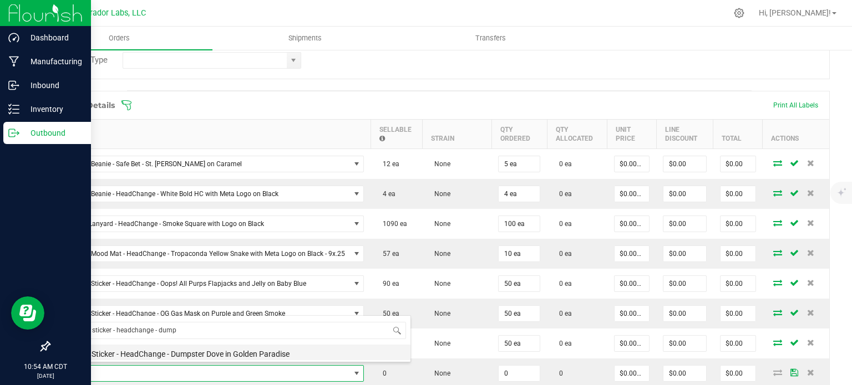
click at [151, 350] on li "MERCH Sticker - HeadChange - Dumpster Dove in Golden Paradise" at bounding box center [234, 353] width 354 height 16
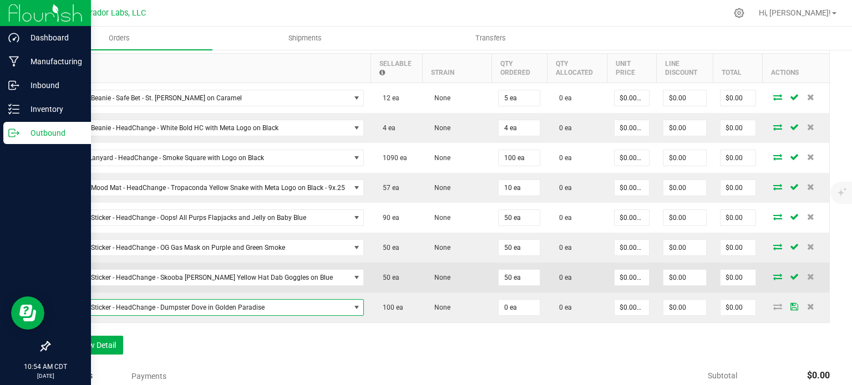
scroll to position [337, 0]
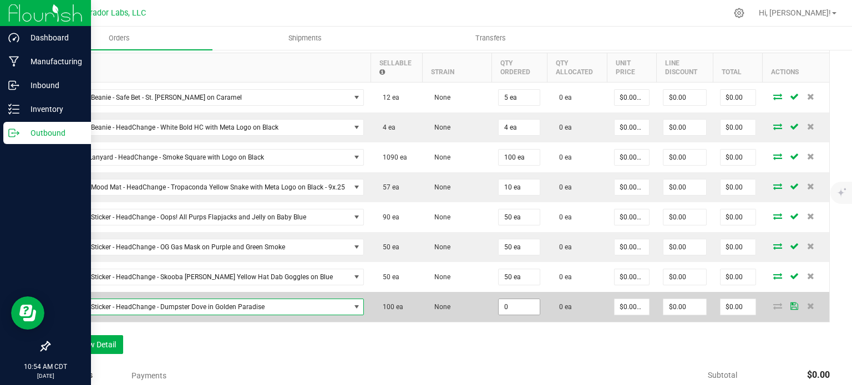
click at [498, 305] on input "0" at bounding box center [518, 307] width 41 height 16
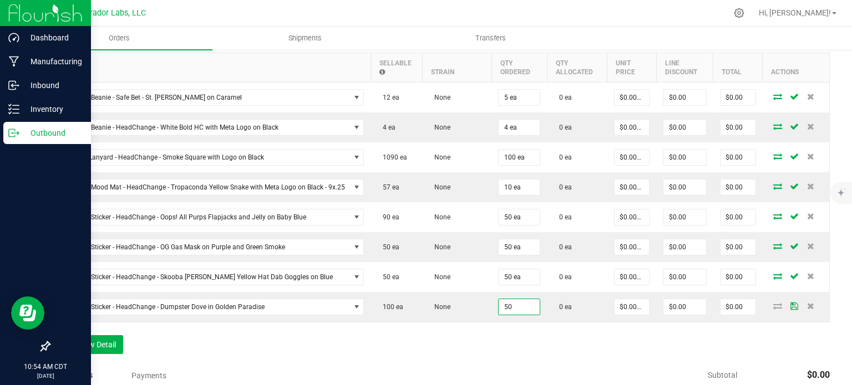
type input "50 ea"
click at [480, 323] on div "Order Details Print All Labels Item Sellable Strain Qty Ordered Qty Allocated U…" at bounding box center [439, 194] width 781 height 341
click at [75, 344] on button "Add New Detail" at bounding box center [86, 344] width 74 height 19
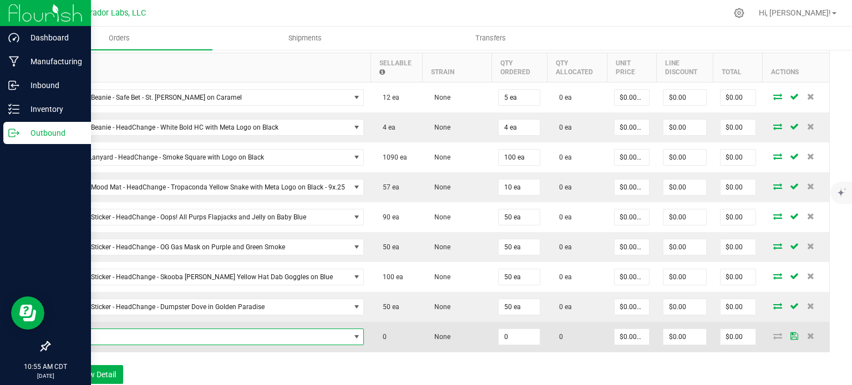
click at [81, 333] on span "NO DATA FOUND" at bounding box center [203, 337] width 293 height 16
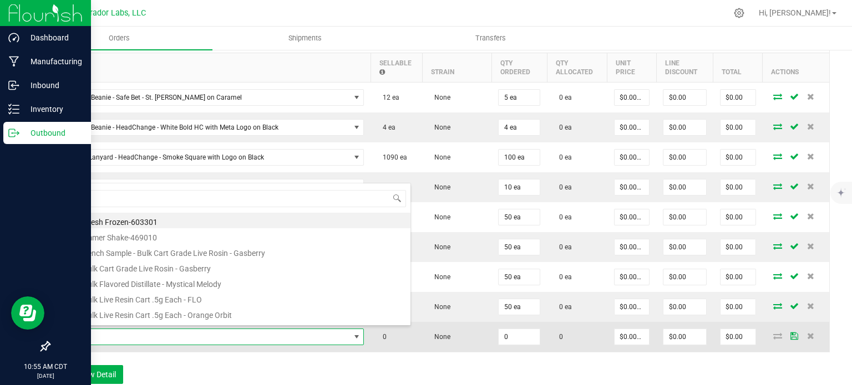
scroll to position [16, 288]
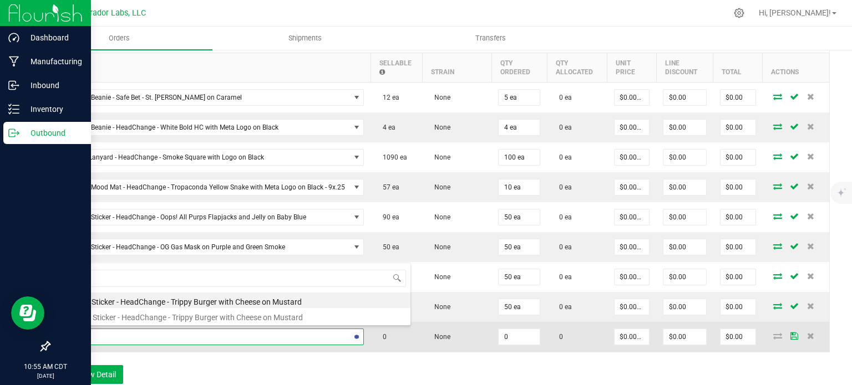
type input "T"
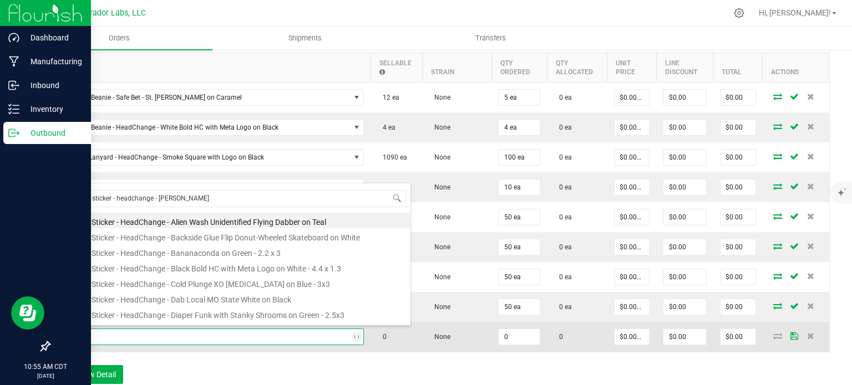
type input "merch sticker - headchange - trippy"
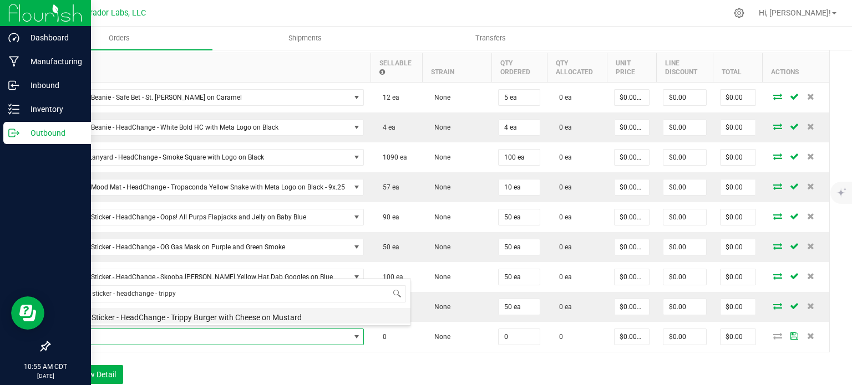
click at [126, 315] on li "MERCH Sticker - HeadChange - Trippy Burger with Cheese on Mustard" at bounding box center [234, 316] width 354 height 16
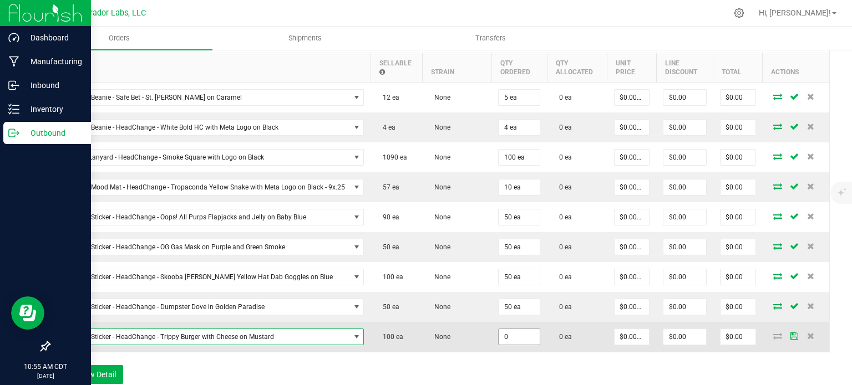
click at [498, 333] on input "0" at bounding box center [518, 337] width 41 height 16
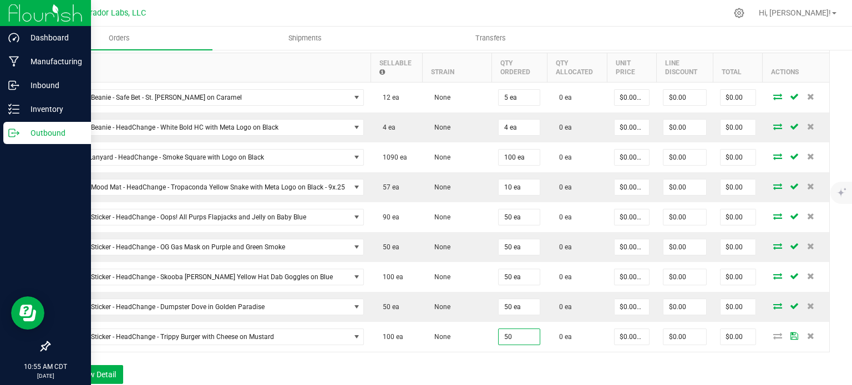
type input "50 ea"
click at [470, 350] on div "Order Details Print All Labels Item Sellable Strain Qty Ordered Qty Allocated U…" at bounding box center [439, 209] width 781 height 371
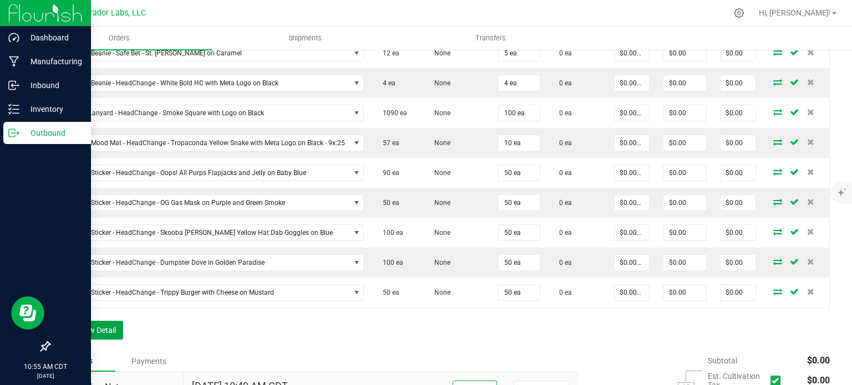
click at [101, 323] on button "Add New Detail" at bounding box center [86, 330] width 74 height 19
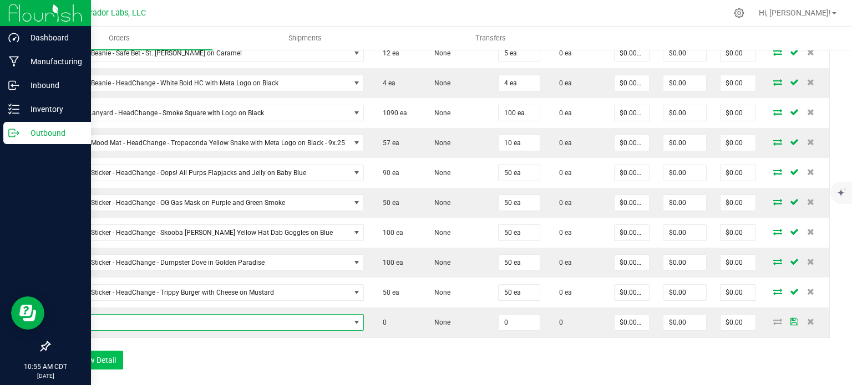
click at [101, 323] on span "NO DATA FOUND" at bounding box center [203, 323] width 293 height 16
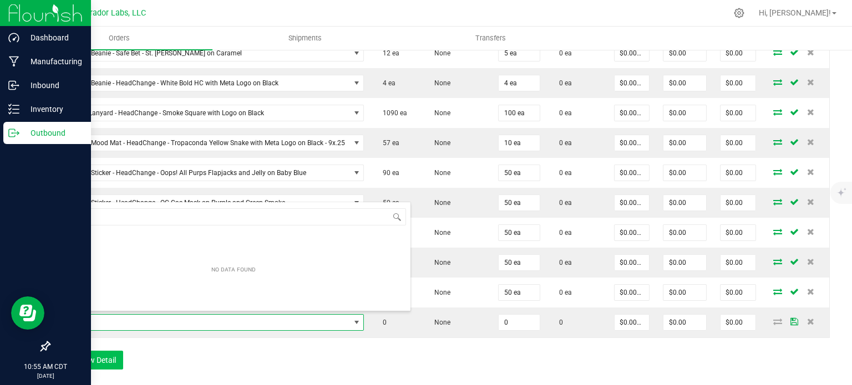
scroll to position [16, 288]
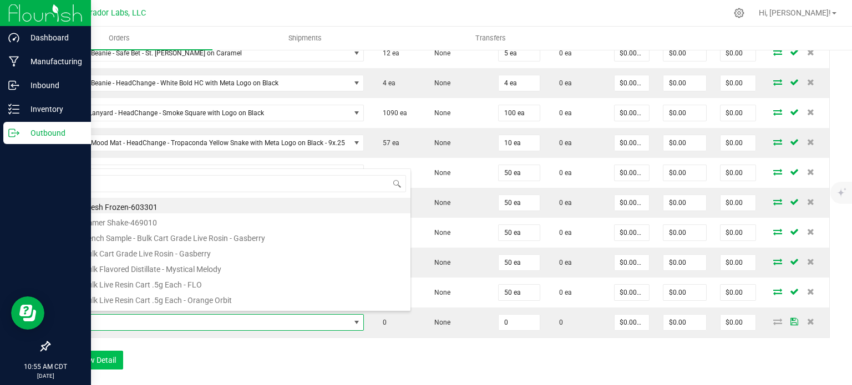
click at [101, 323] on span at bounding box center [203, 323] width 293 height 16
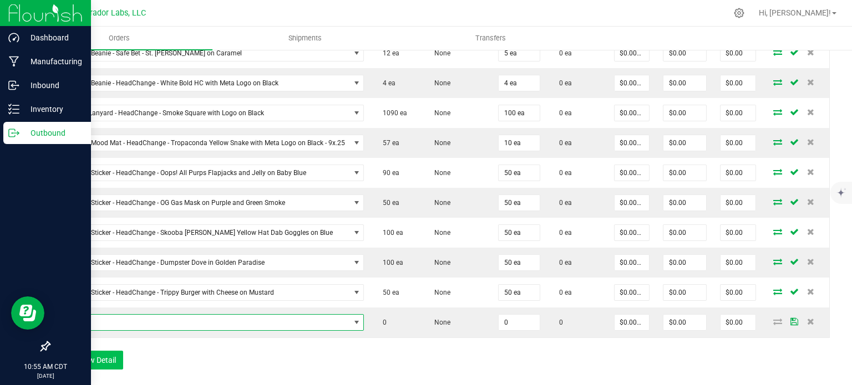
click at [101, 323] on span "NO DATA FOUND" at bounding box center [203, 323] width 293 height 16
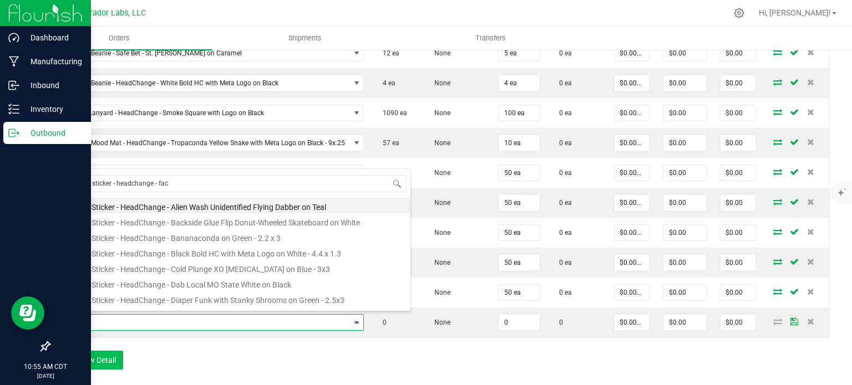
type input "merch sticker - headchange - face"
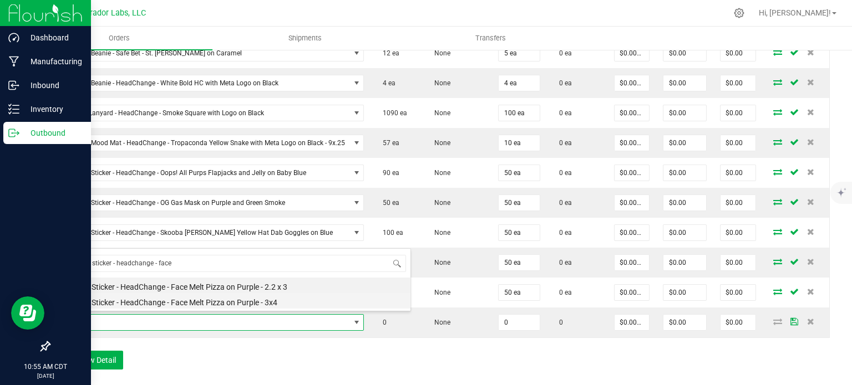
click at [169, 299] on li "MERCH Sticker - HeadChange - Face Melt Pizza on Purple - 3x4" at bounding box center [234, 301] width 354 height 16
type input "0 ea"
type input "$2.50000"
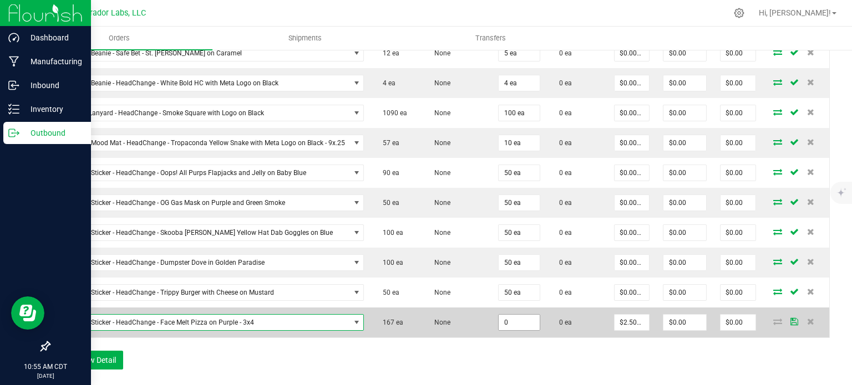
click at [498, 315] on input "0" at bounding box center [518, 323] width 41 height 16
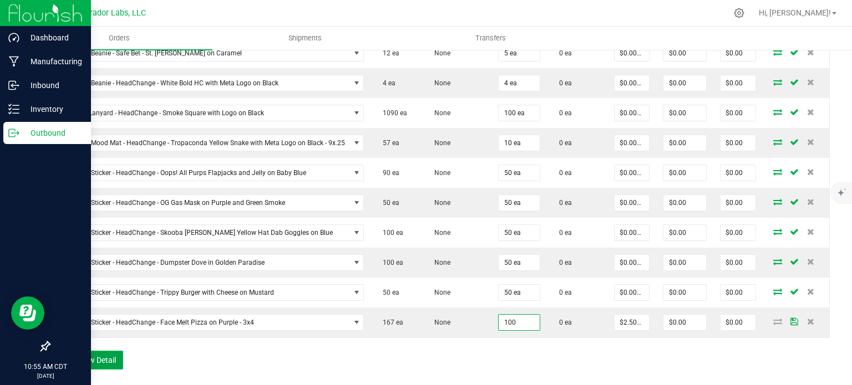
type input "100 ea"
type input "$250.00"
click at [110, 359] on button "Add New Detail" at bounding box center [86, 360] width 74 height 19
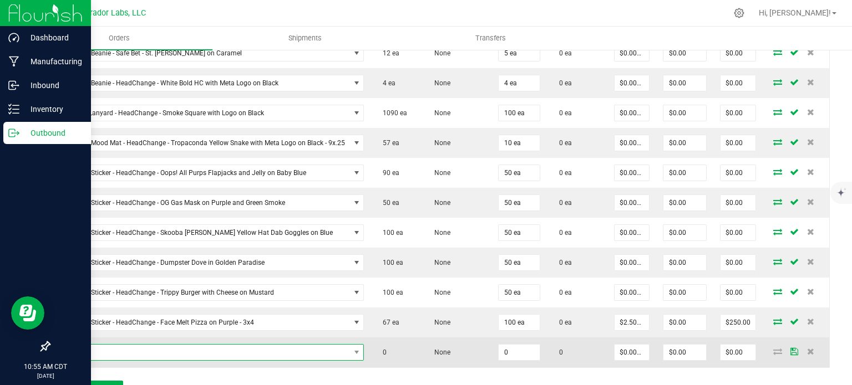
click at [141, 349] on span "NO DATA FOUND" at bounding box center [203, 353] width 293 height 16
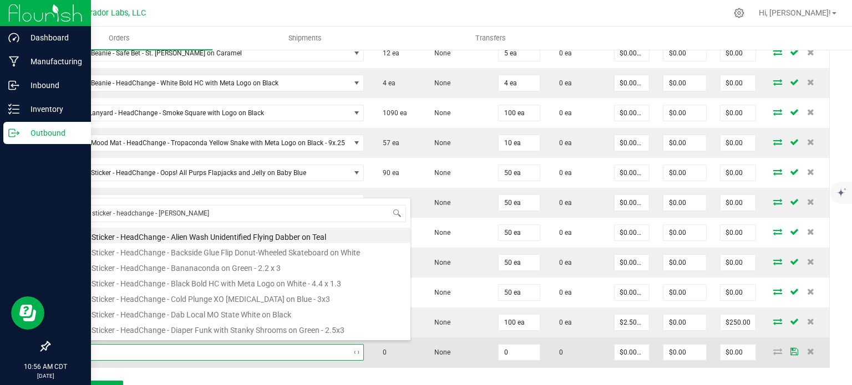
type input "merch sticker - headchange - flip flop"
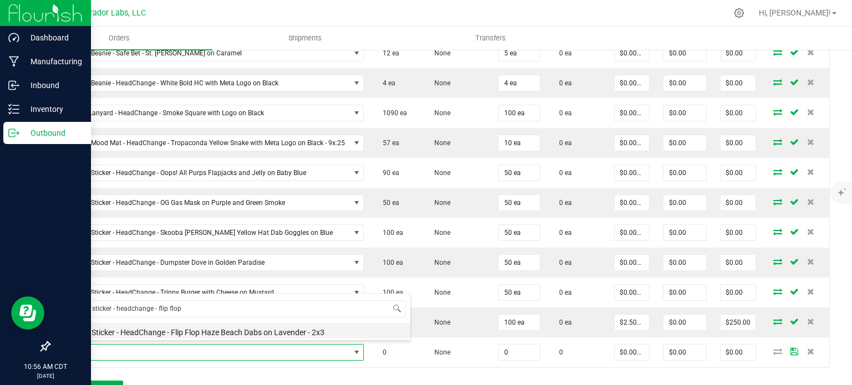
click at [175, 328] on li "MERCH Sticker - HeadChange - Flip Flop Haze Beach Dabs on Lavender - 2x3" at bounding box center [234, 331] width 354 height 16
type input "0 ea"
type input "$2.50000"
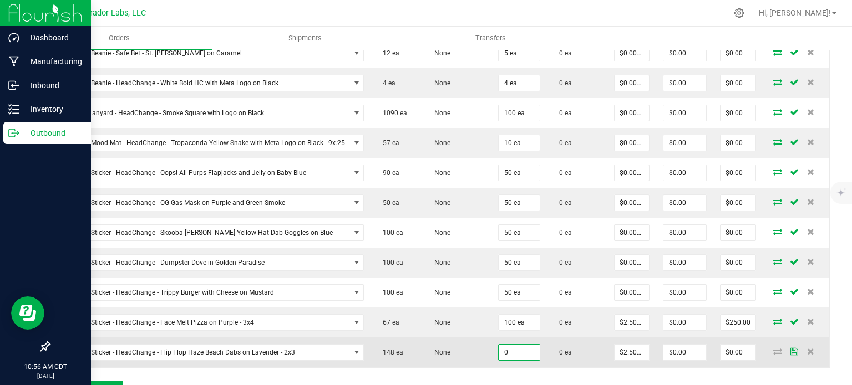
click at [498, 352] on input "0" at bounding box center [518, 353] width 41 height 16
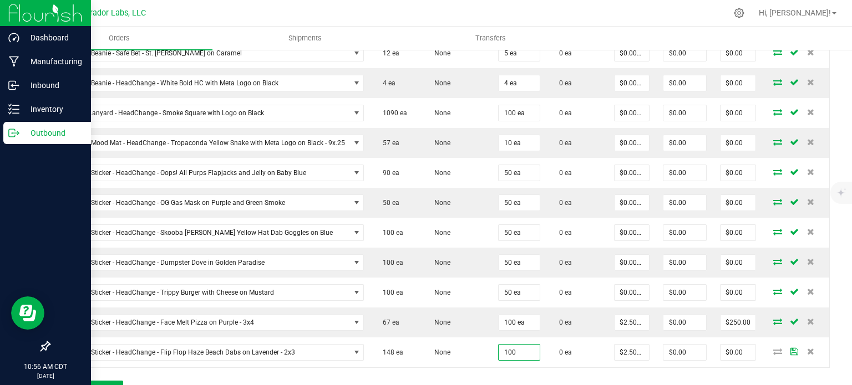
type input "100 ea"
type input "$250.00"
click at [449, 379] on div "Order Details Print All Labels Item Sellable Strain Qty Ordered Qty Allocated U…" at bounding box center [439, 195] width 781 height 431
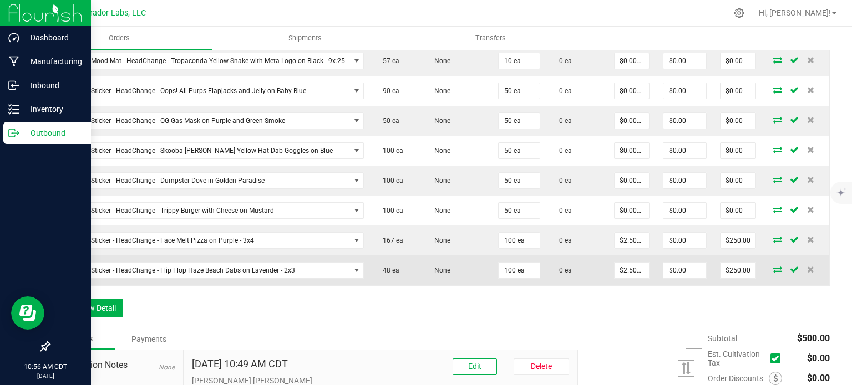
scroll to position [475, 0]
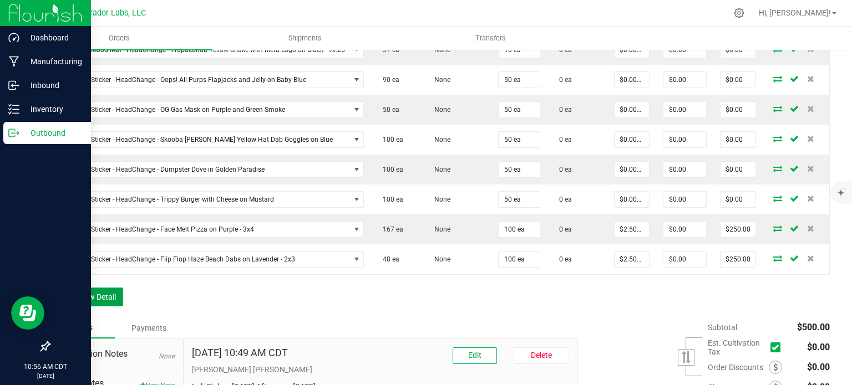
click at [97, 292] on button "Add New Detail" at bounding box center [86, 297] width 74 height 19
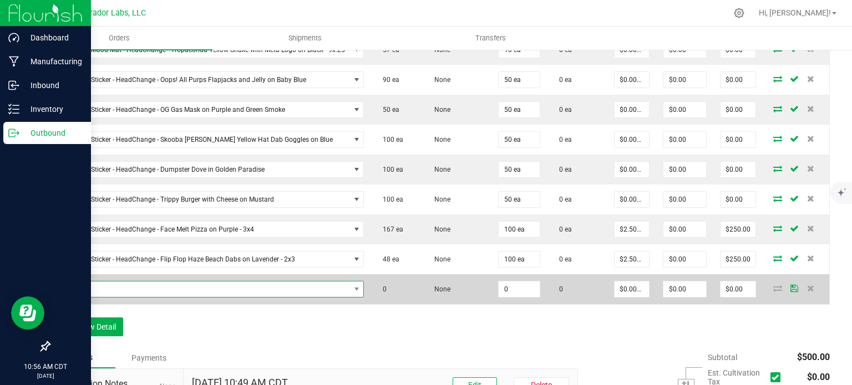
click at [131, 287] on span "NO DATA FOUND" at bounding box center [203, 290] width 293 height 16
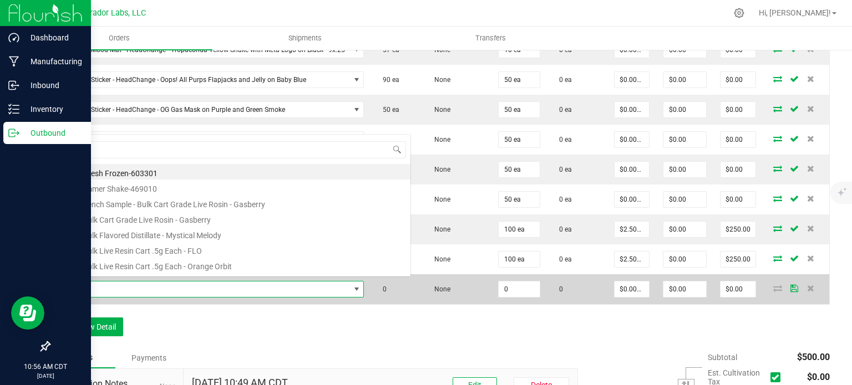
scroll to position [16, 288]
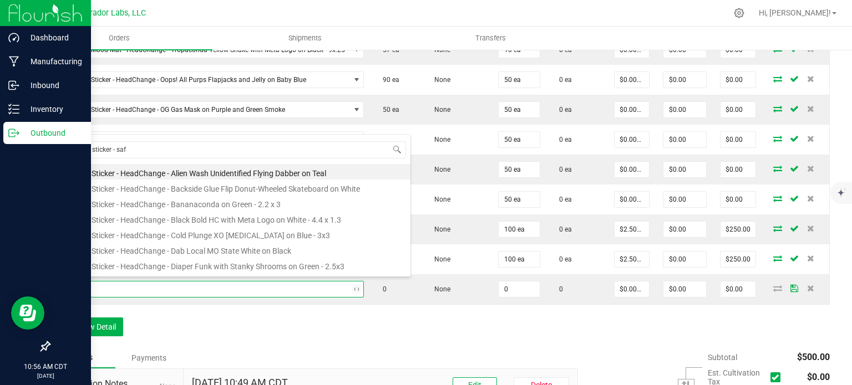
type input "merch sticker - safe"
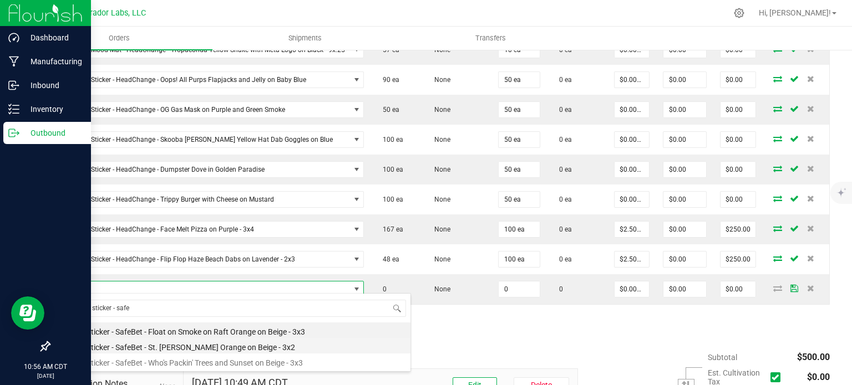
click at [175, 349] on li "Merch Sticker - SafeBet - St. [PERSON_NAME] Orange on Beige - 3x2" at bounding box center [234, 346] width 354 height 16
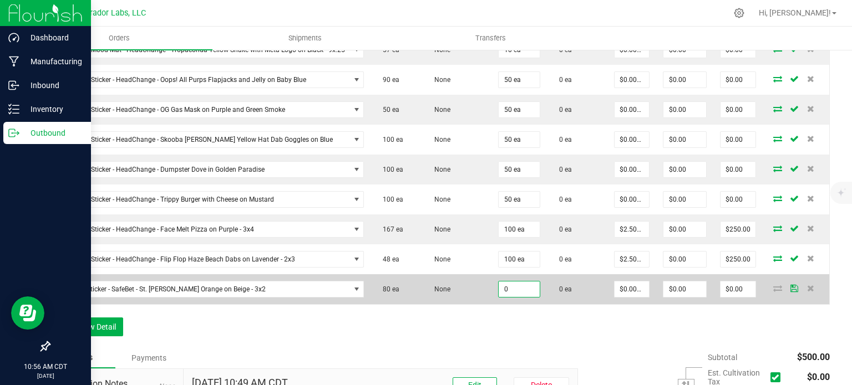
click at [498, 283] on input "0" at bounding box center [518, 290] width 41 height 16
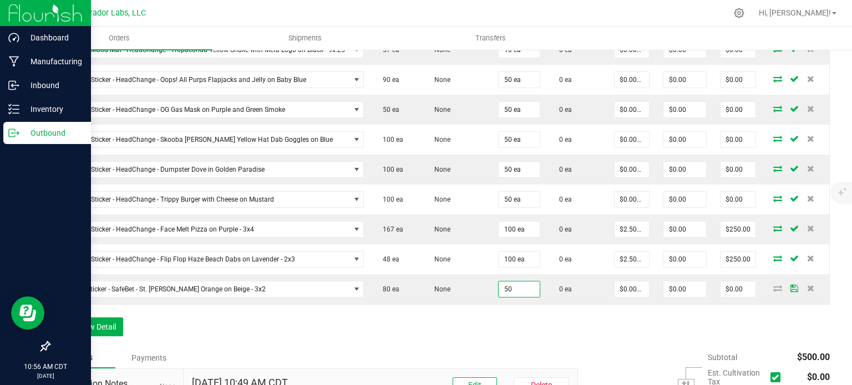
type input "50 ea"
click at [506, 328] on div "Order Details Print All Labels Item Sellable Strain Qty Ordered Qty Allocated U…" at bounding box center [439, 117] width 781 height 461
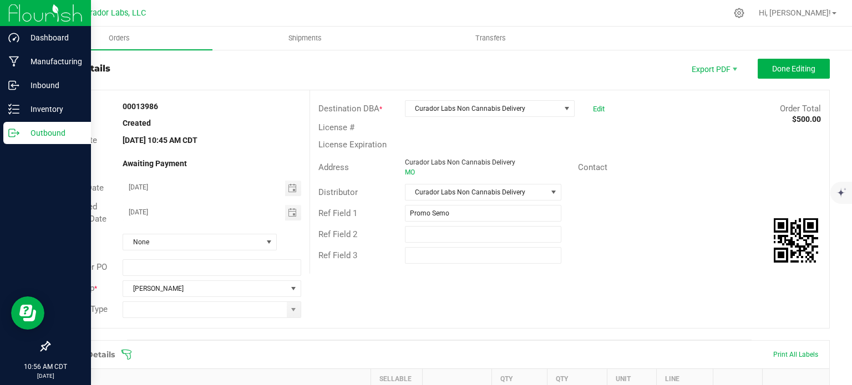
scroll to position [0, 0]
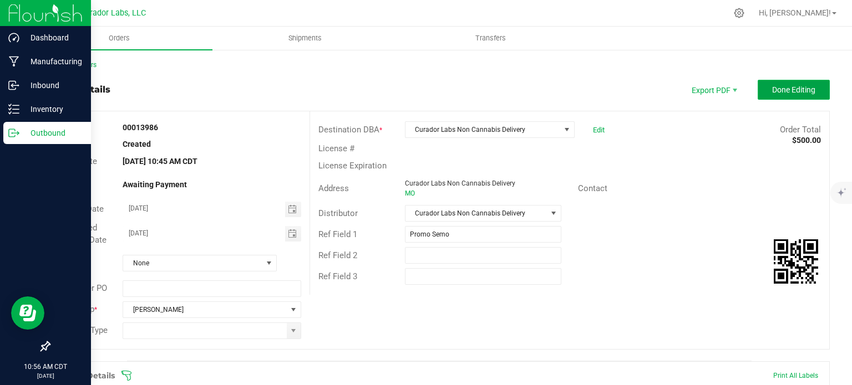
click at [784, 94] on span "Done Editing" at bounding box center [793, 89] width 43 height 9
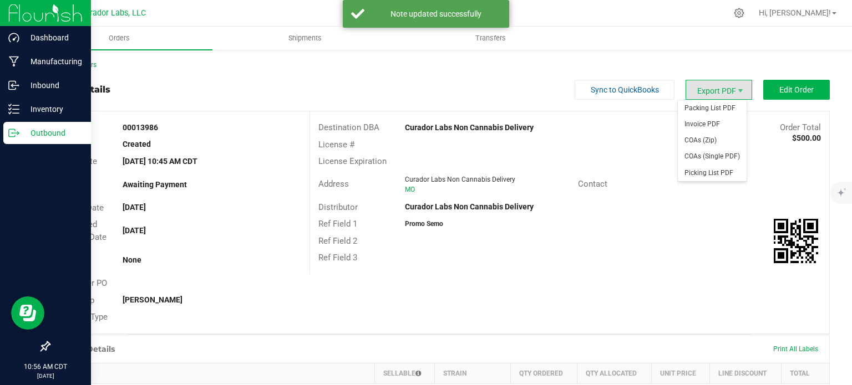
click at [723, 90] on span "Export PDF" at bounding box center [718, 90] width 67 height 20
click at [705, 119] on span "Invoice PDF" at bounding box center [712, 124] width 69 height 16
